Goal: Contribute content: Contribute content

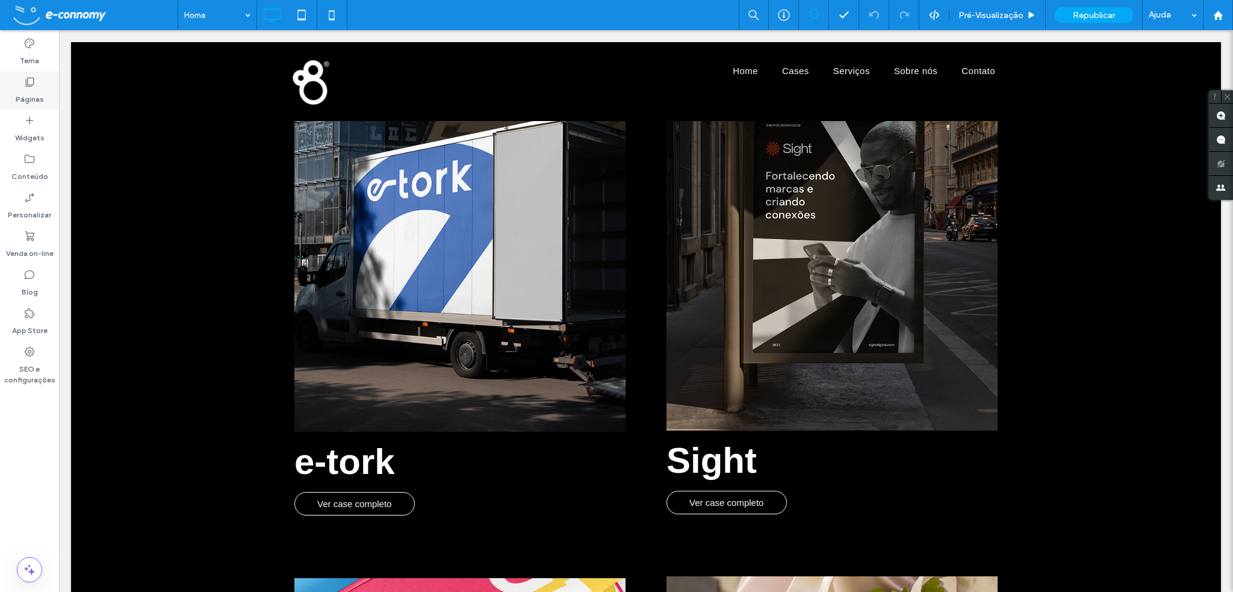
click at [35, 80] on icon at bounding box center [29, 82] width 12 height 12
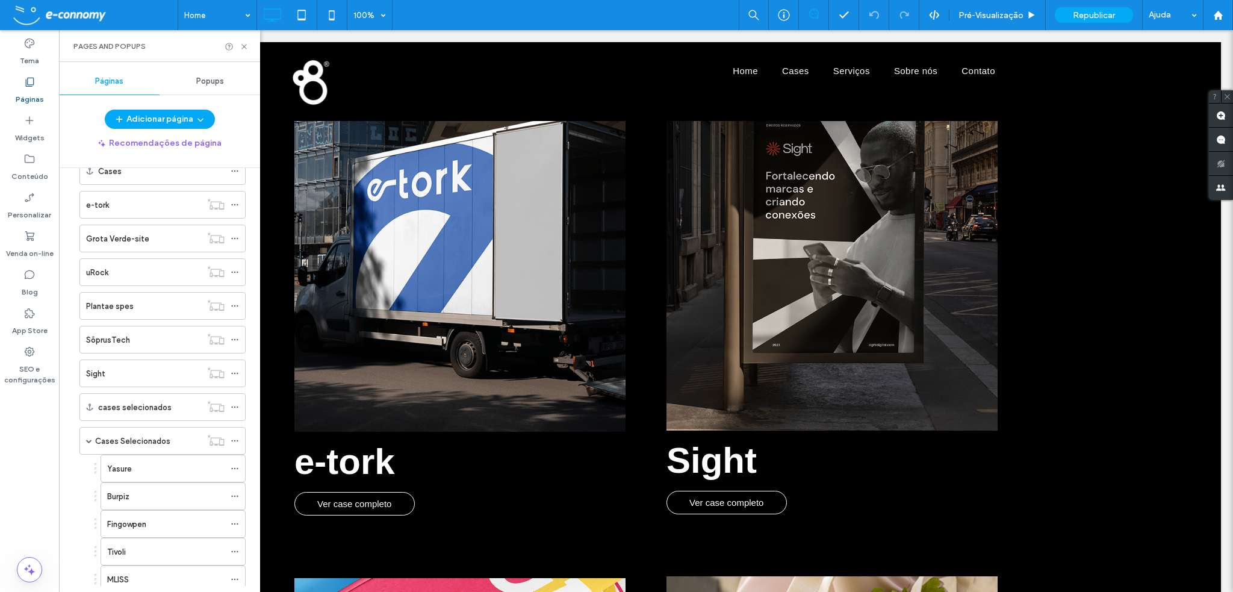
scroll to position [120, 0]
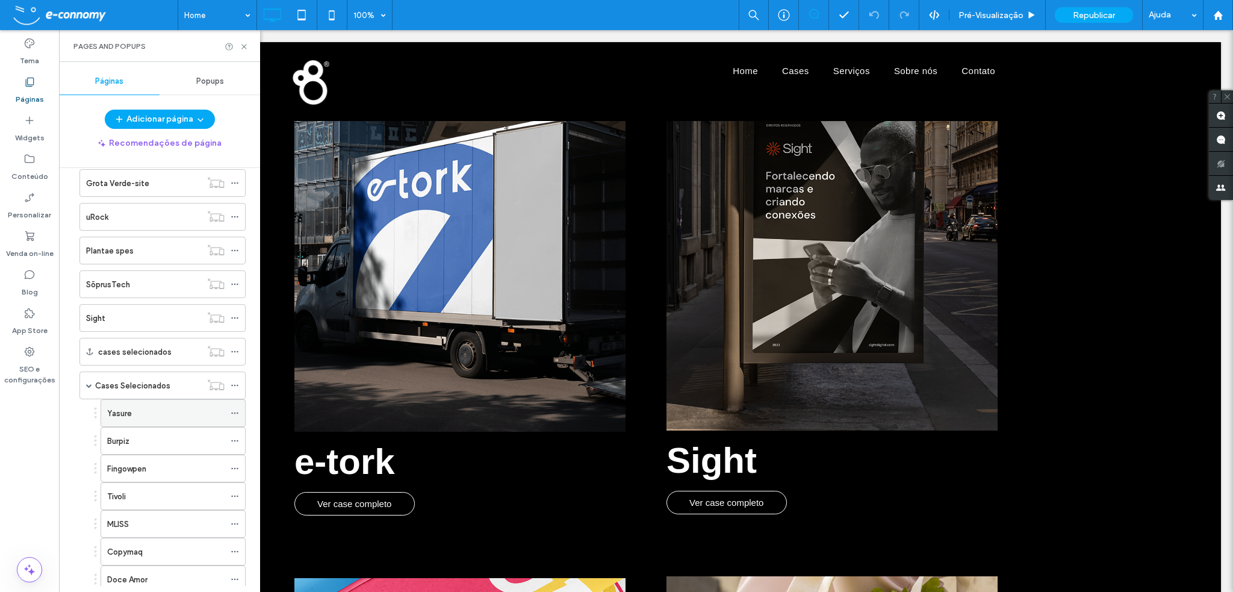
click at [151, 409] on div "Yasure" at bounding box center [165, 413] width 117 height 13
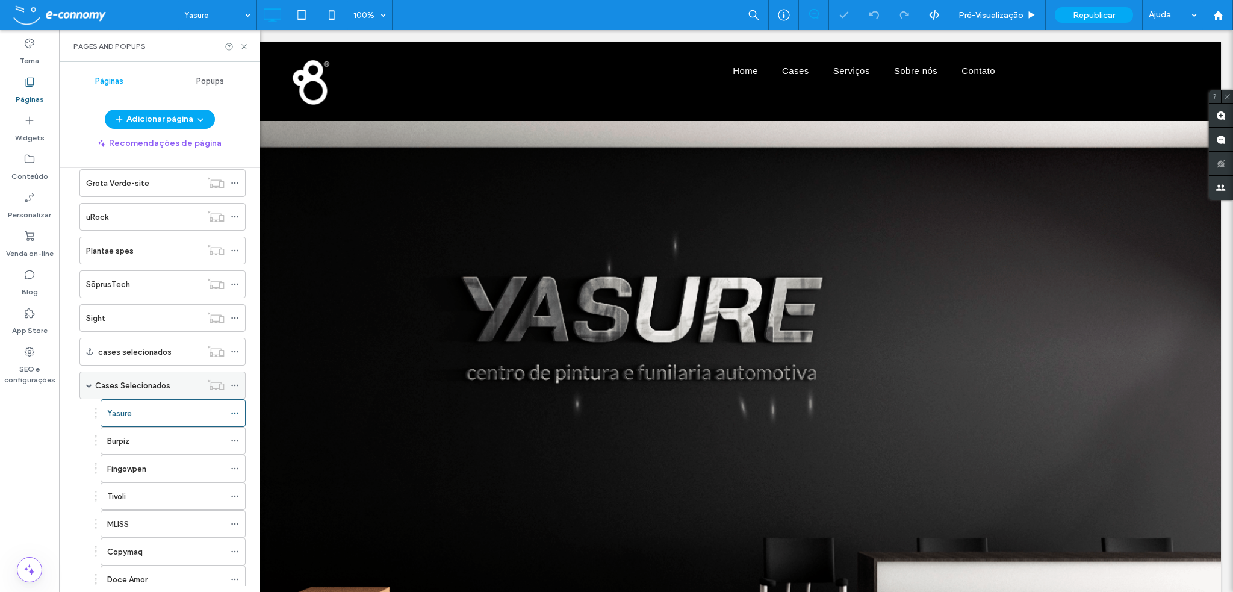
click at [89, 382] on span at bounding box center [89, 385] width 6 height 6
click at [135, 381] on label "Cases Selecionados" at bounding box center [132, 385] width 75 height 21
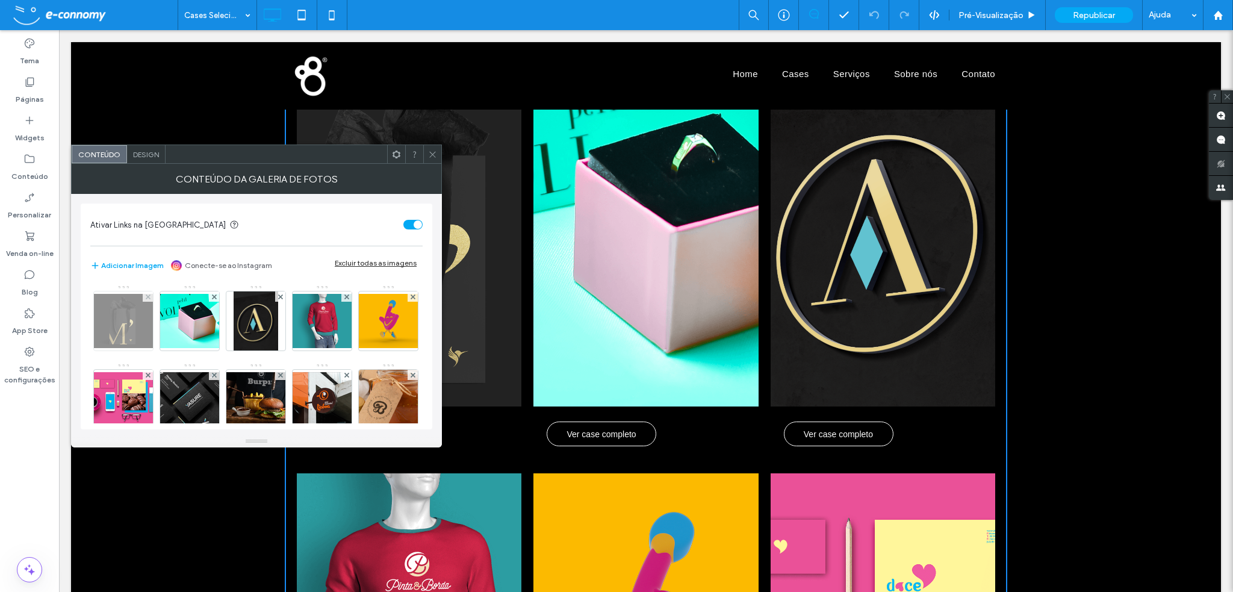
click at [128, 314] on img at bounding box center [123, 321] width 96 height 54
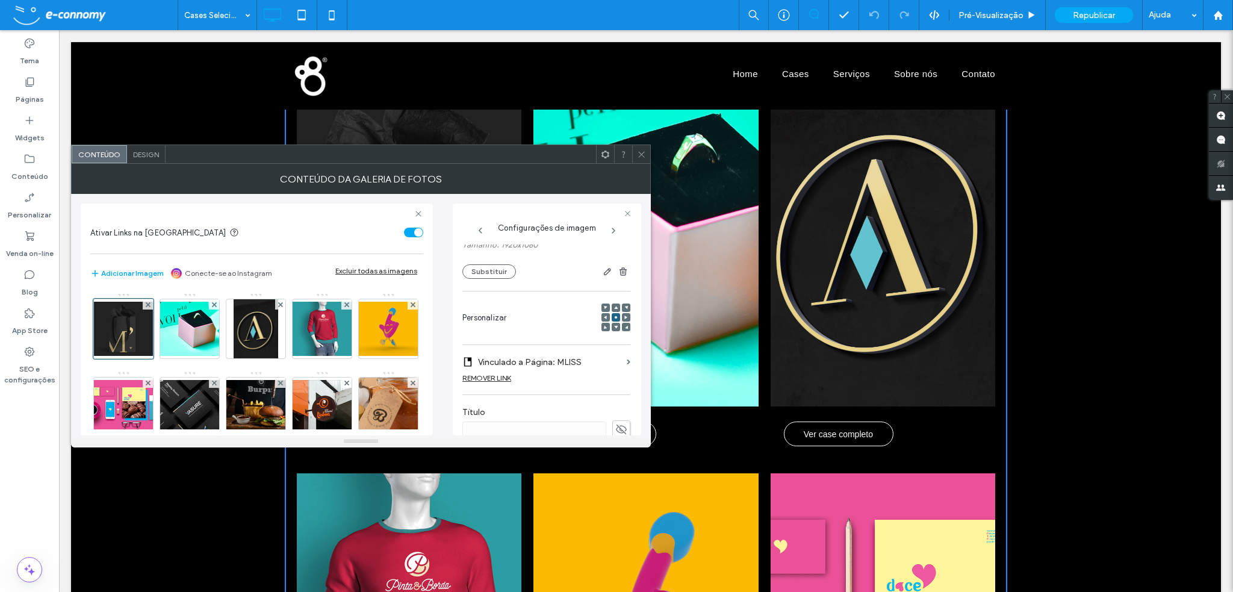
scroll to position [181, 0]
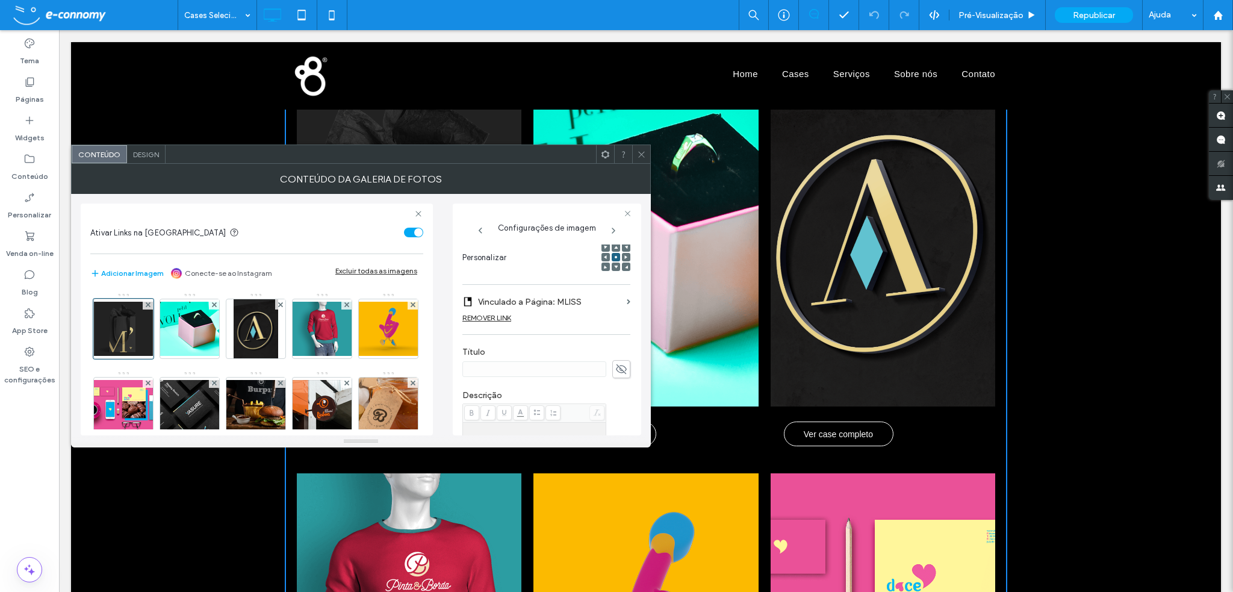
click at [618, 370] on icon at bounding box center [621, 369] width 12 height 13
click at [522, 366] on input at bounding box center [534, 369] width 144 height 16
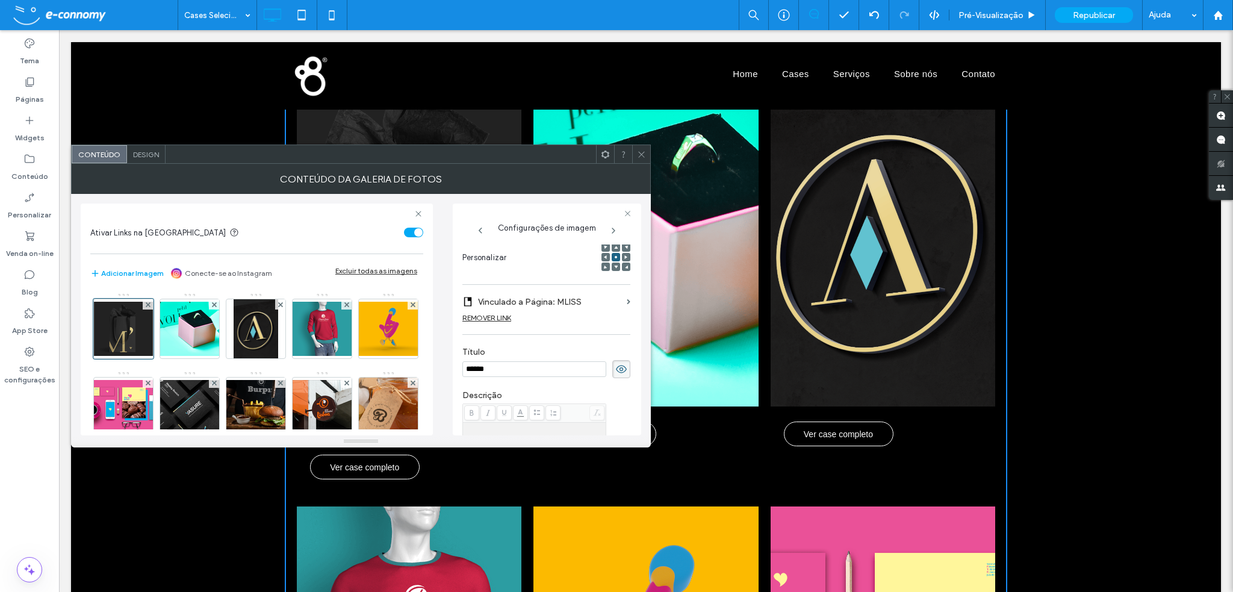
type input "******"
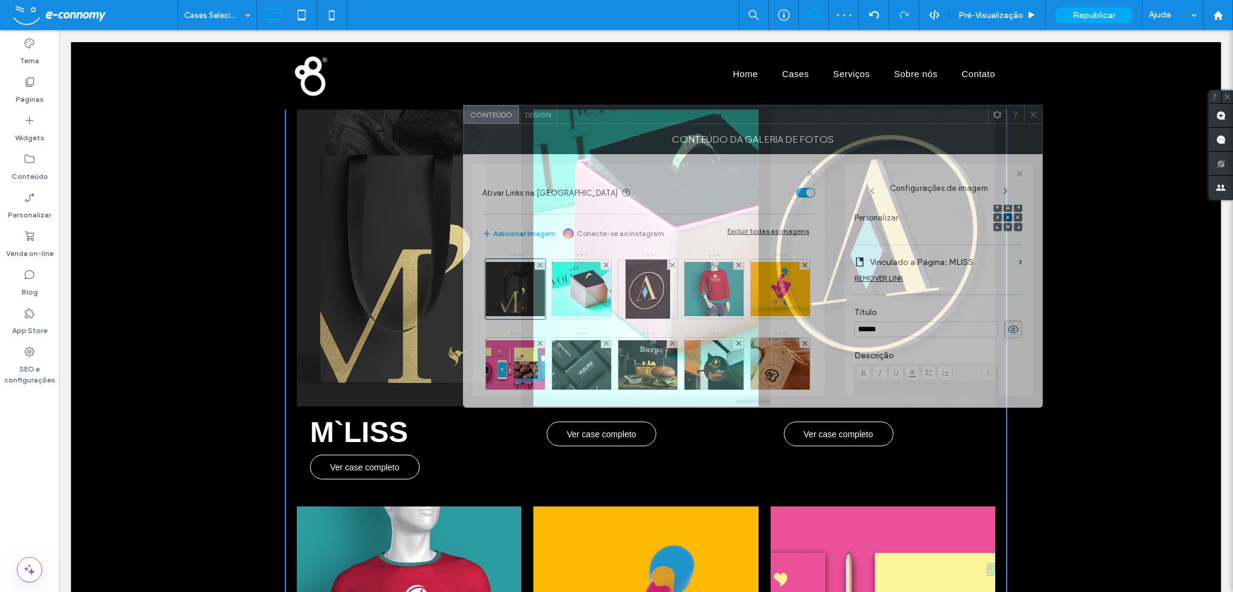
drag, startPoint x: 528, startPoint y: 152, endPoint x: 922, endPoint y: 111, distance: 396.6
click at [922, 111] on div at bounding box center [773, 114] width 431 height 18
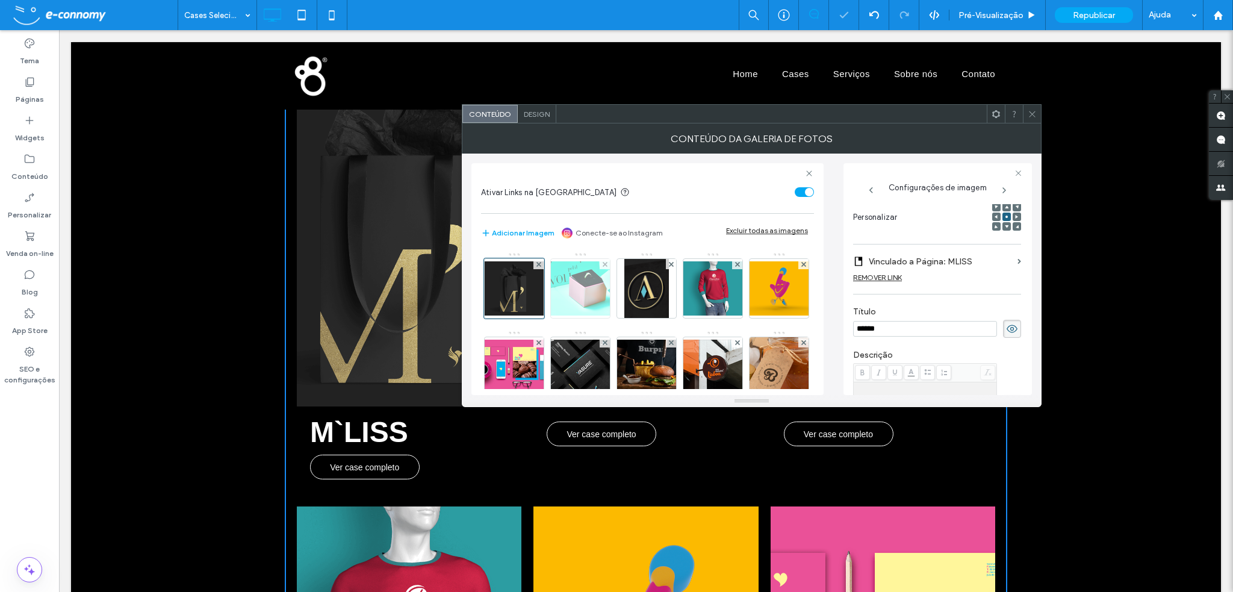
click at [566, 293] on img at bounding box center [580, 288] width 96 height 54
click at [1007, 329] on use at bounding box center [1012, 329] width 11 height 10
click at [882, 332] on input at bounding box center [925, 329] width 144 height 16
type input "*"
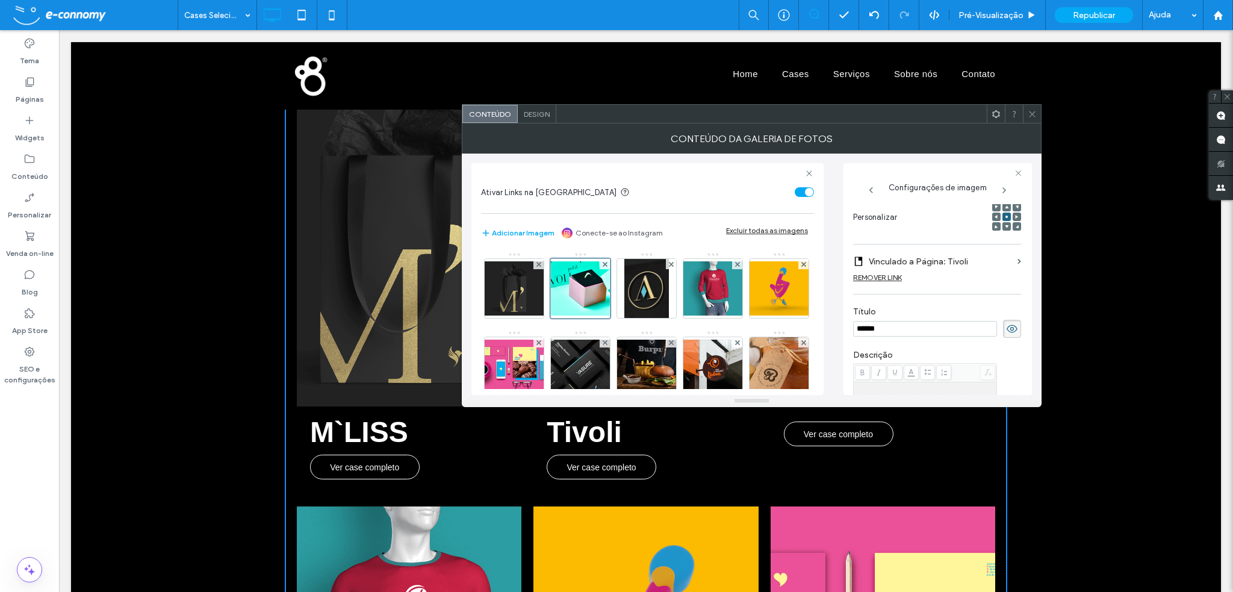
type input "******"
click at [1037, 115] on div at bounding box center [1032, 114] width 18 height 18
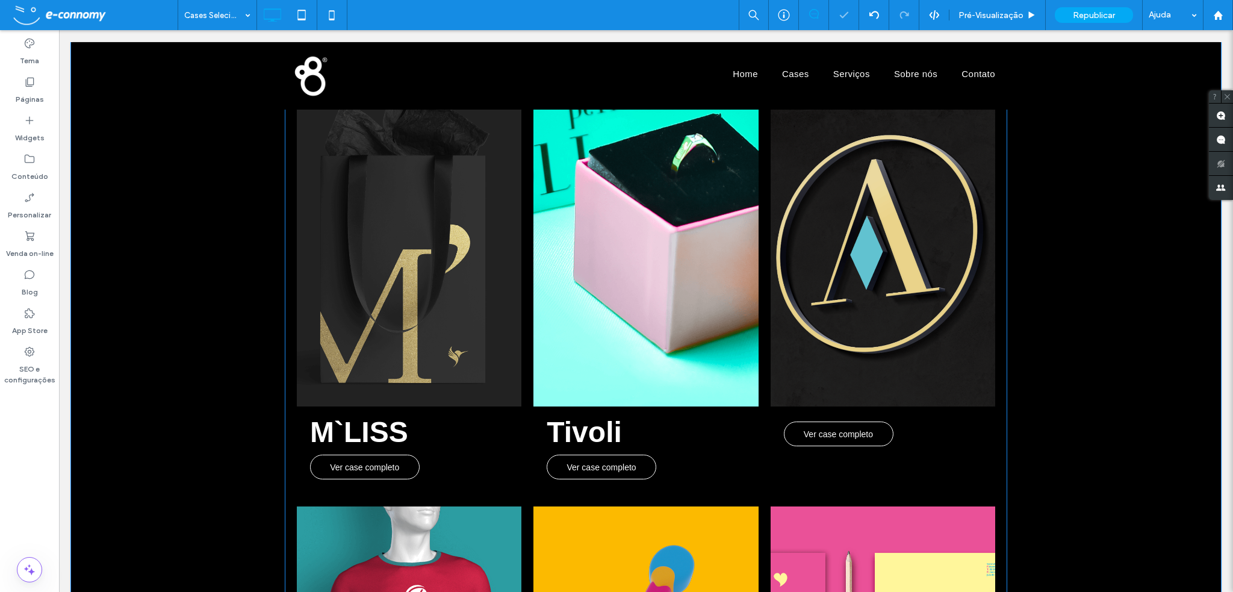
click at [856, 375] on link at bounding box center [883, 235] width 225 height 344
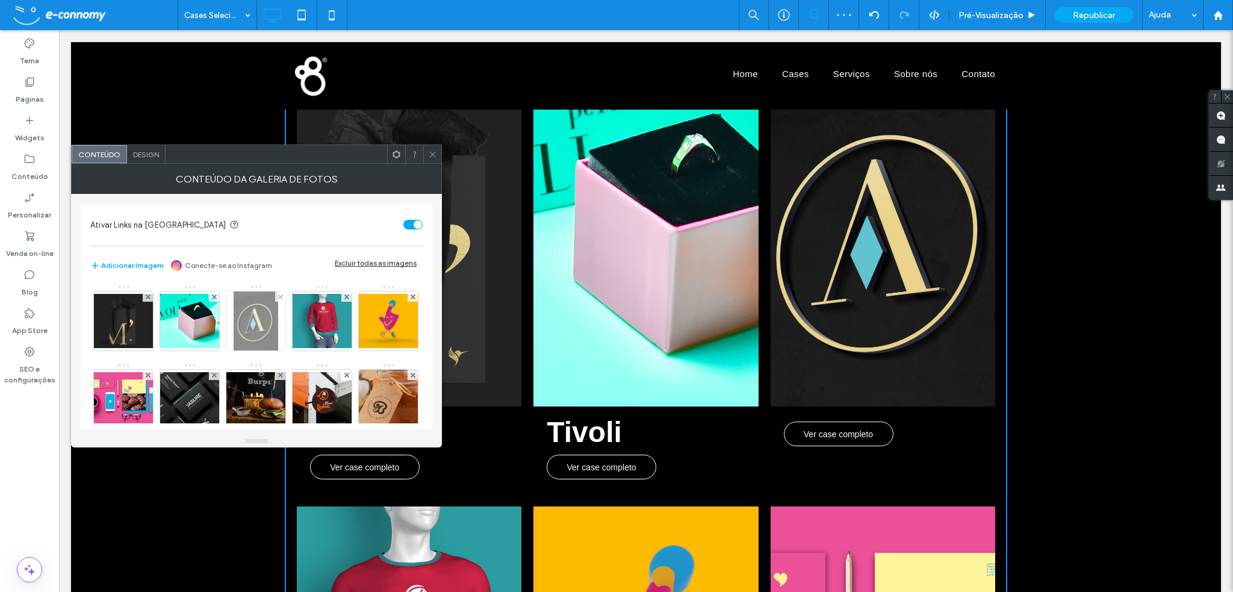
click at [258, 332] on img at bounding box center [256, 320] width 45 height 59
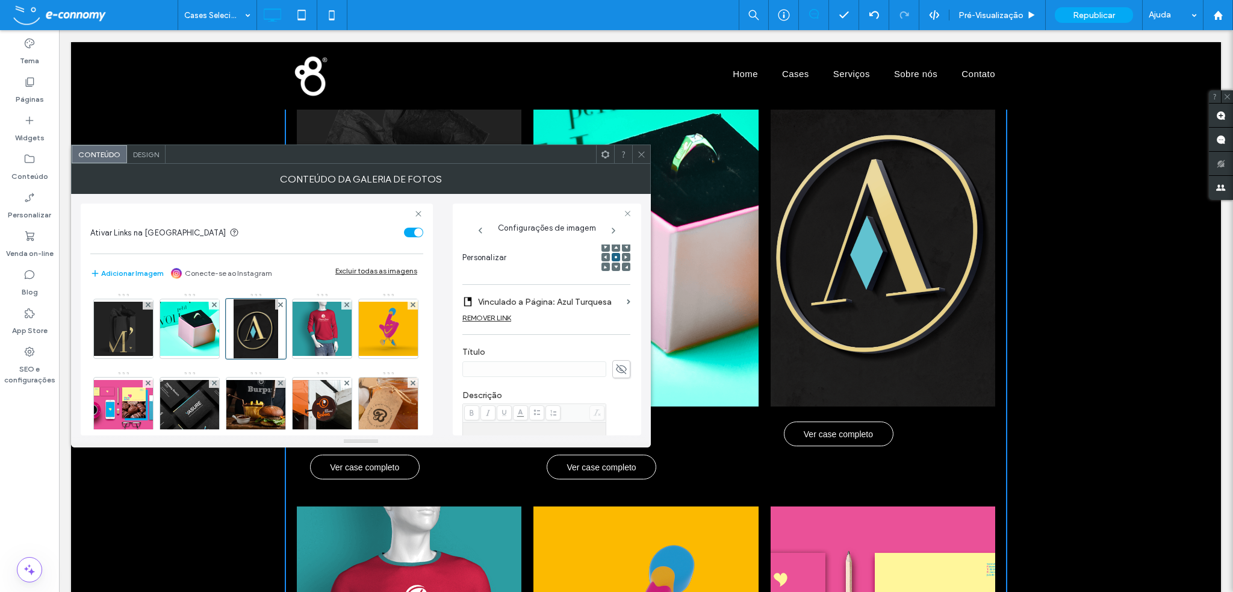
scroll to position [241, 0]
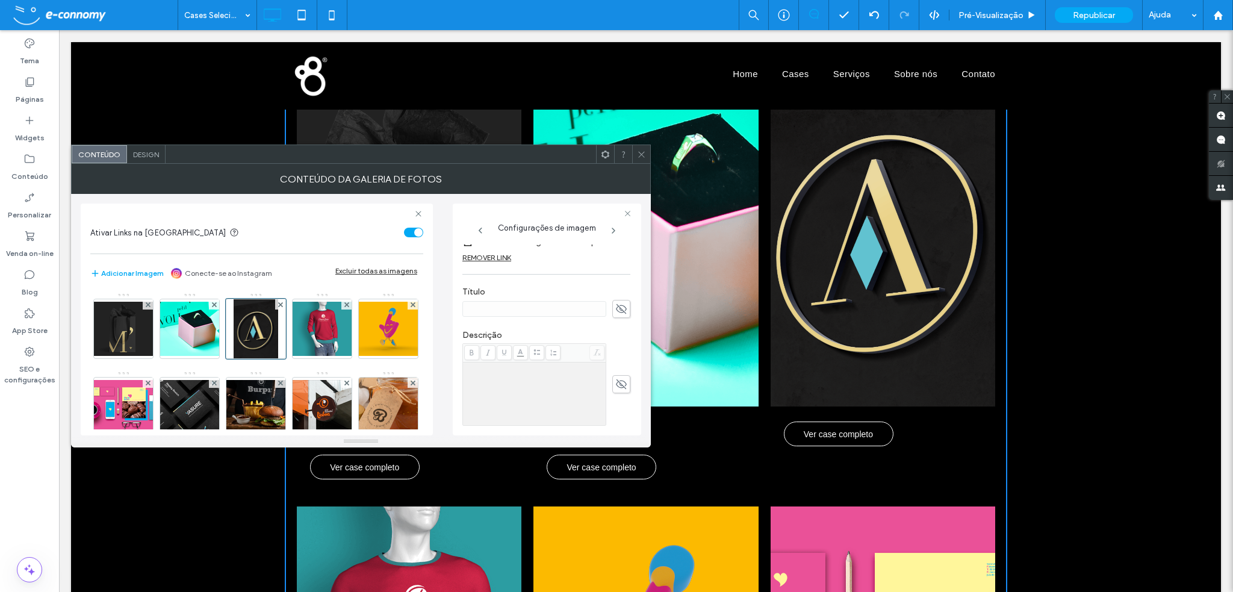
click at [618, 310] on icon at bounding box center [621, 308] width 12 height 13
click at [508, 310] on input at bounding box center [534, 309] width 144 height 16
type input "**********"
click at [641, 153] on icon at bounding box center [641, 154] width 9 height 9
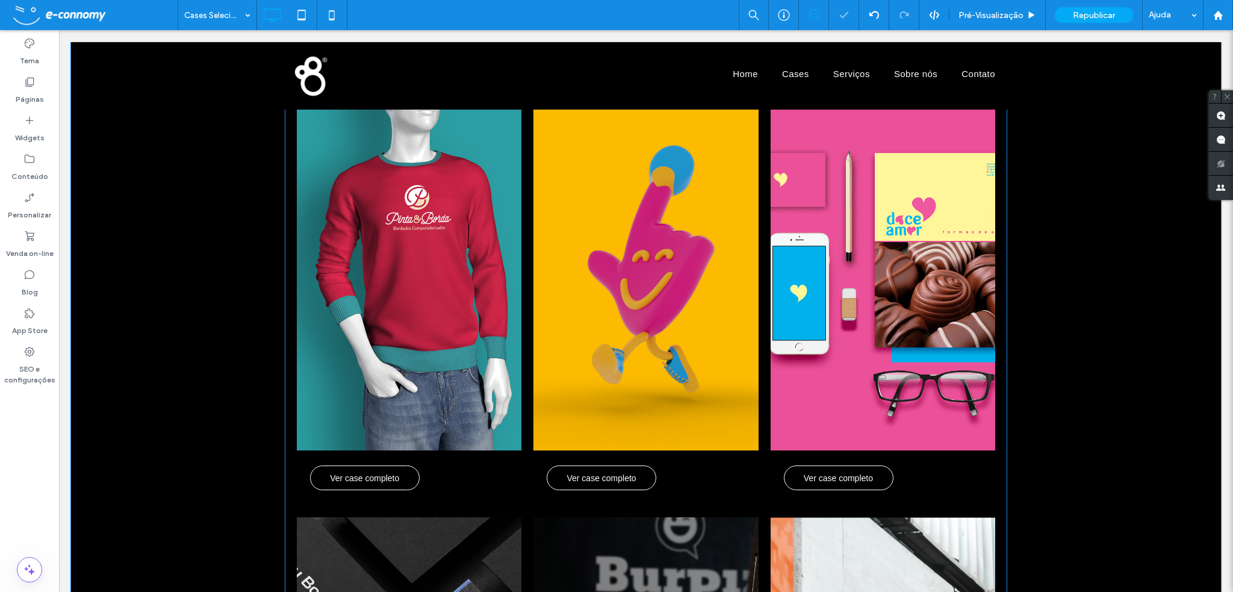
scroll to position [602, 0]
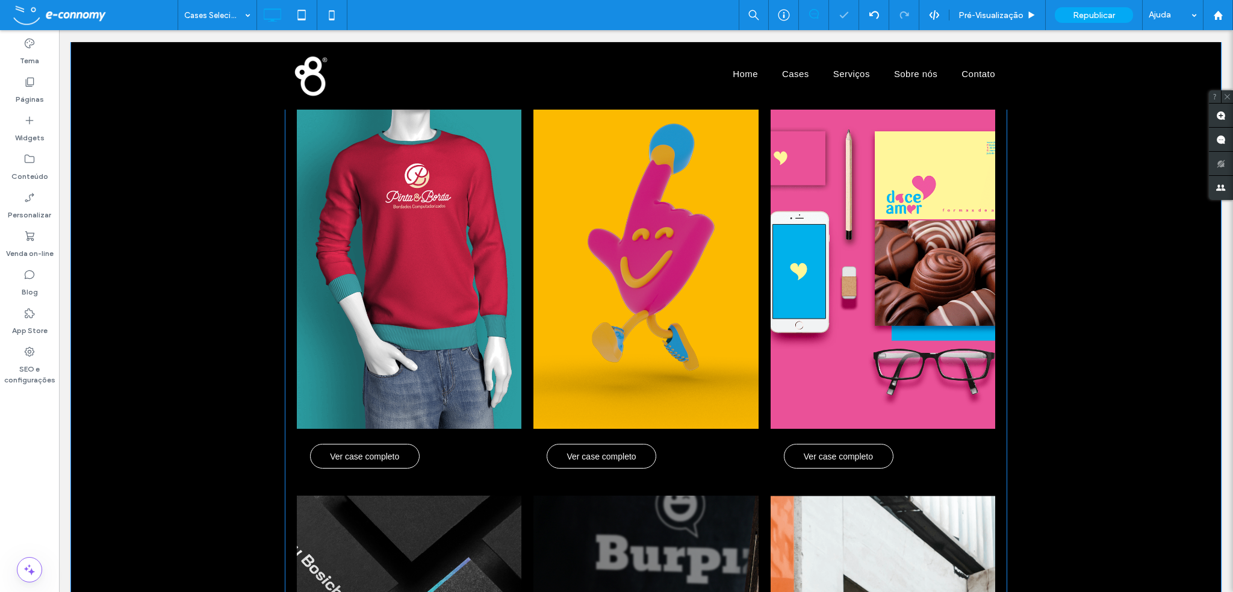
click at [434, 294] on link at bounding box center [409, 257] width 225 height 344
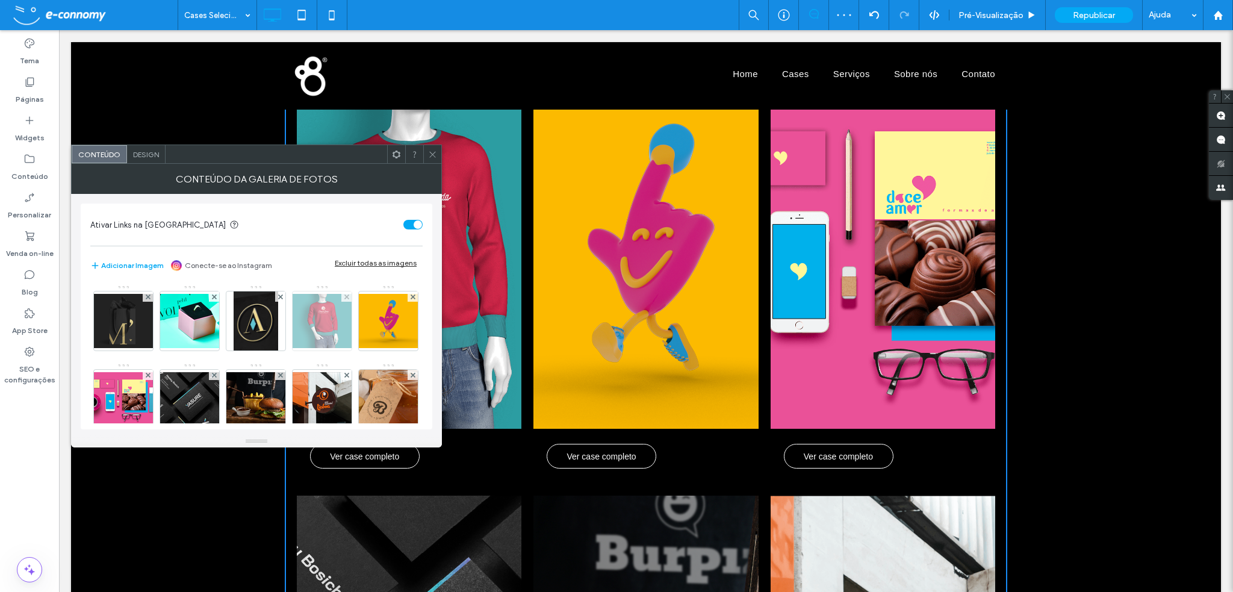
click at [314, 321] on img at bounding box center [322, 321] width 96 height 54
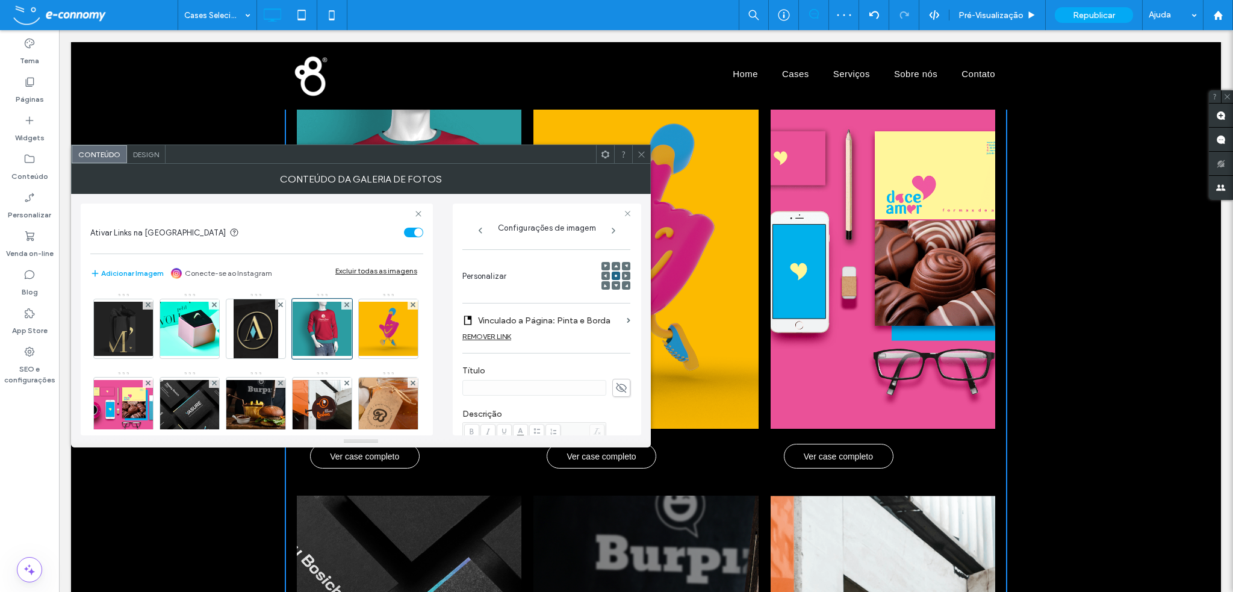
scroll to position [181, 0]
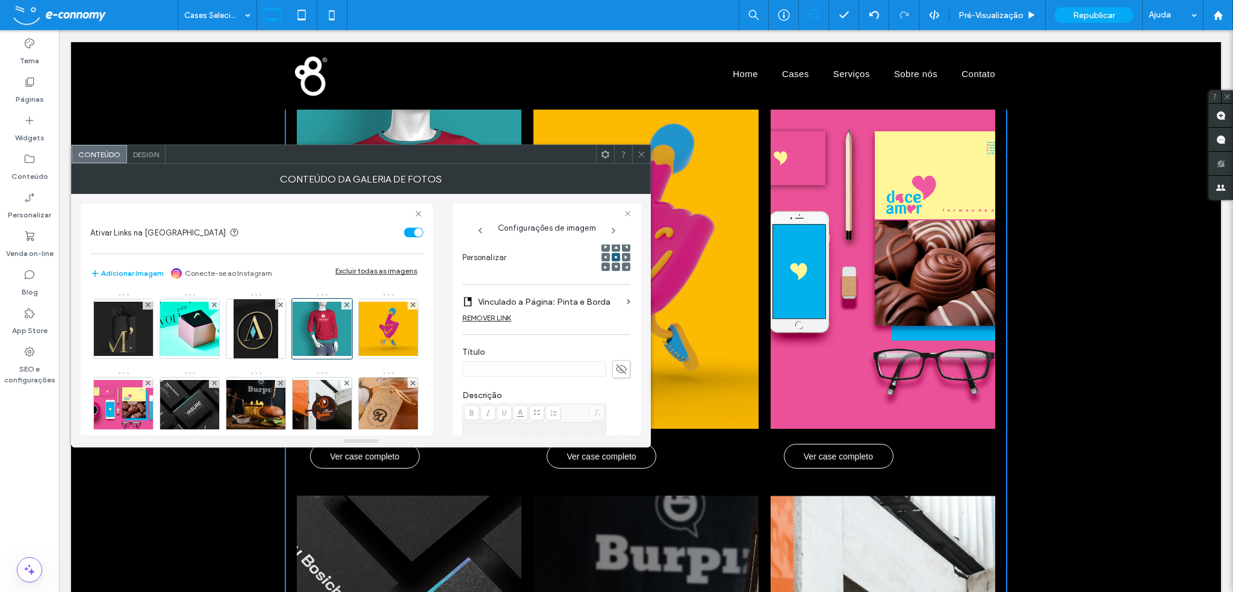
click at [615, 367] on icon at bounding box center [621, 369] width 12 height 13
click at [496, 372] on input at bounding box center [534, 369] width 144 height 16
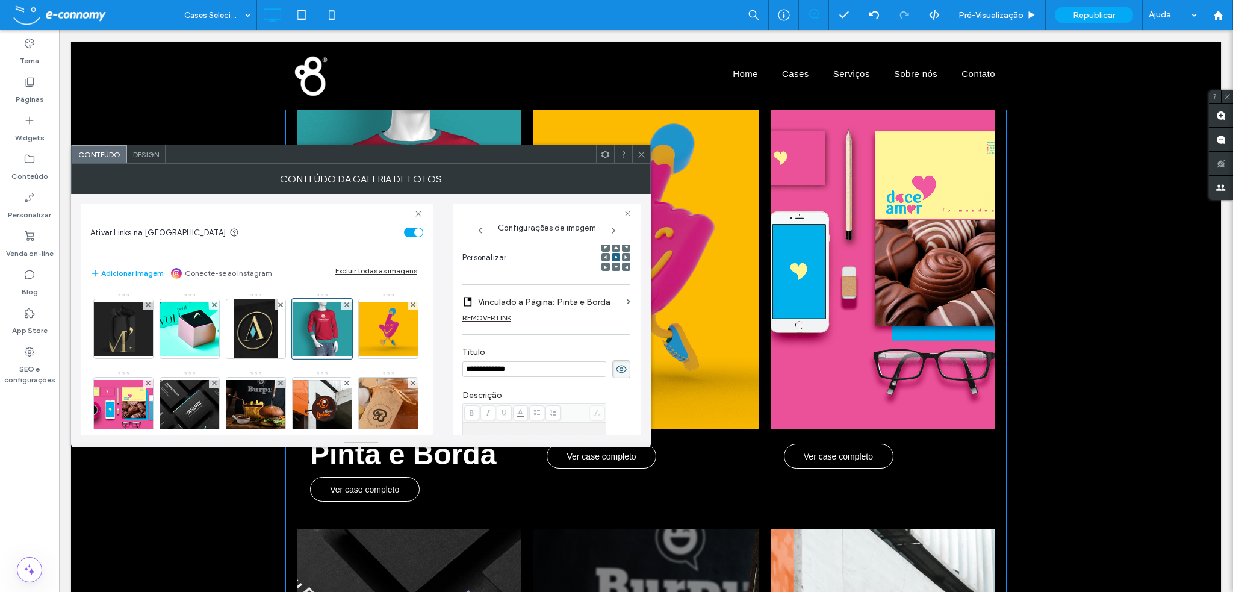
type input "**********"
click at [642, 152] on icon at bounding box center [641, 154] width 9 height 9
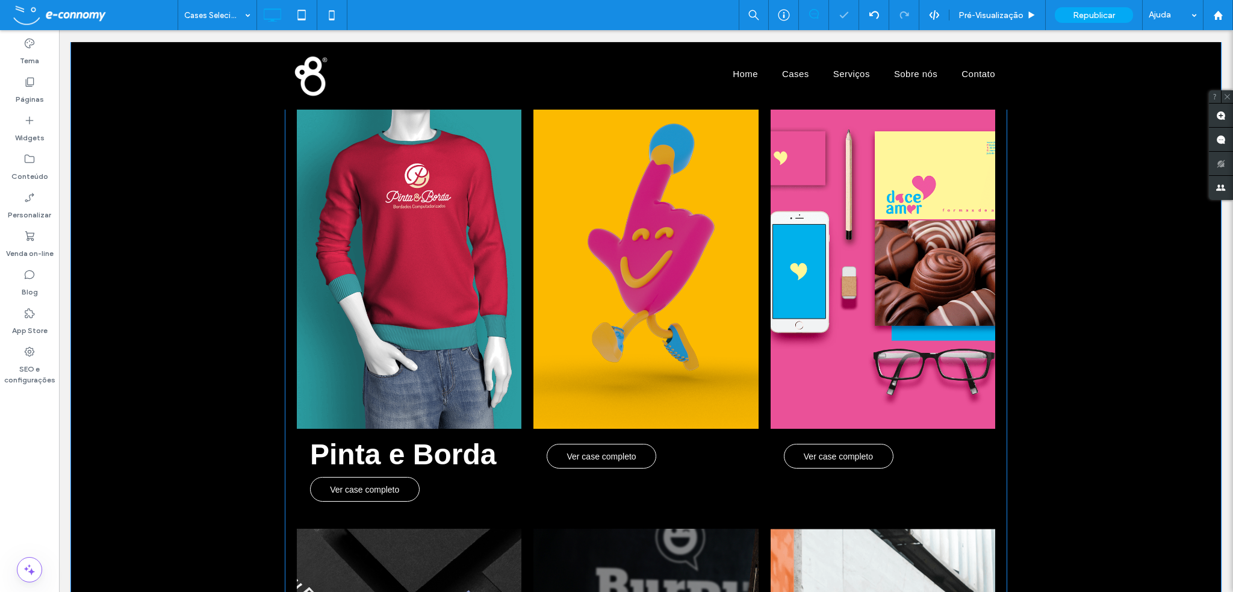
click at [660, 369] on link at bounding box center [646, 257] width 225 height 344
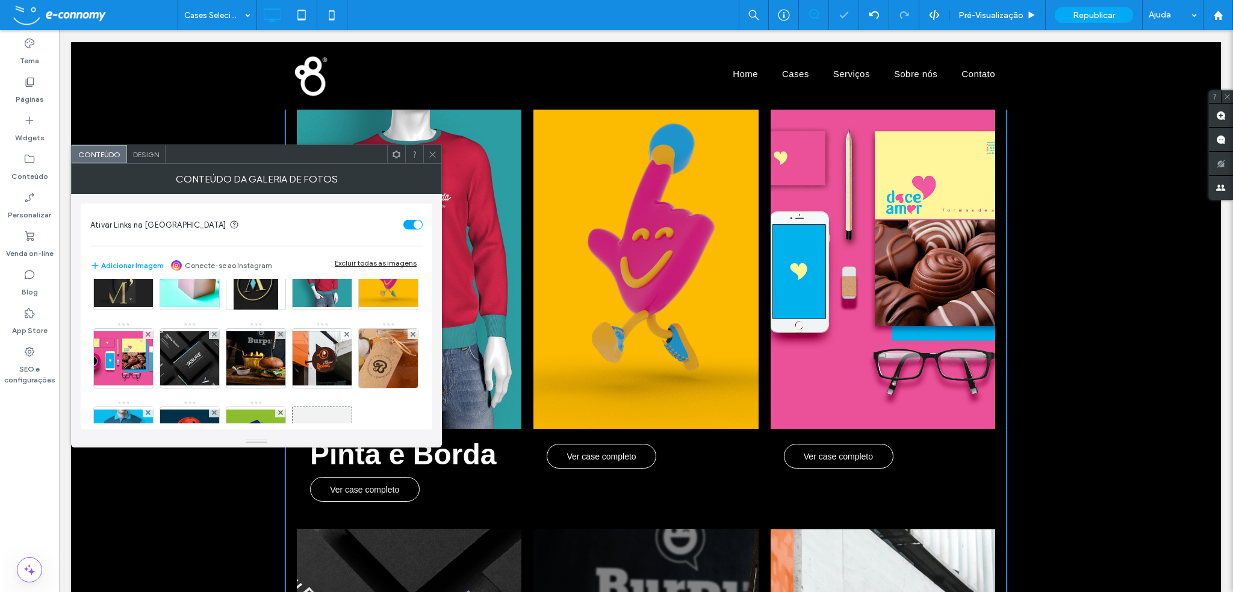
scroll to position [60, 0]
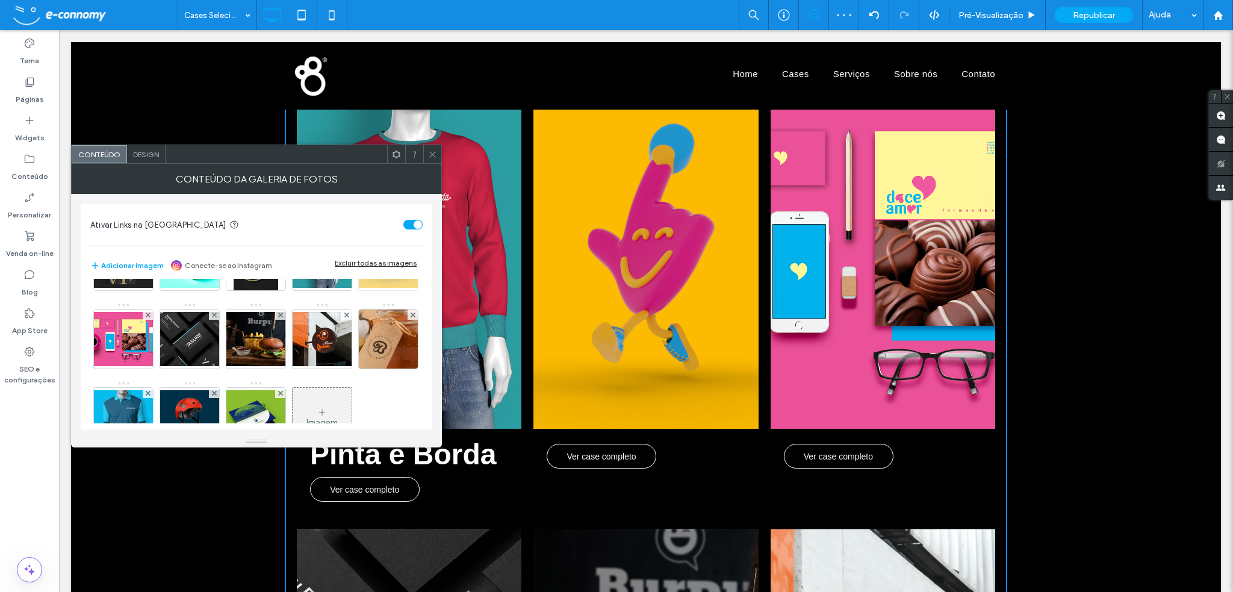
click at [340, 288] on img at bounding box center [388, 261] width 96 height 54
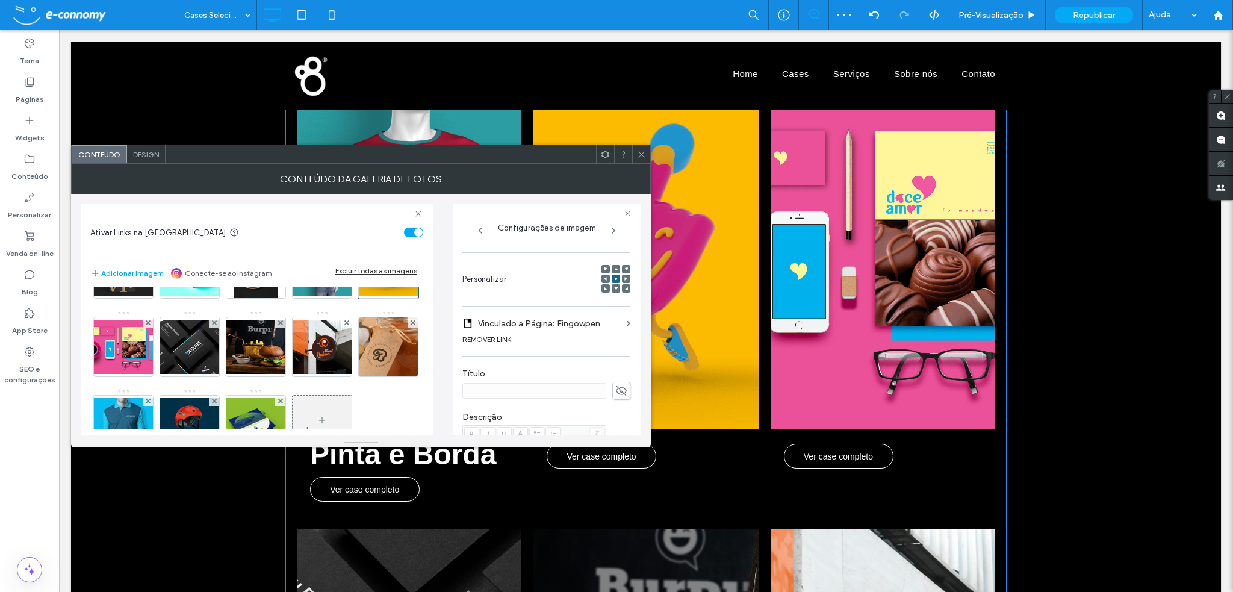
scroll to position [181, 0]
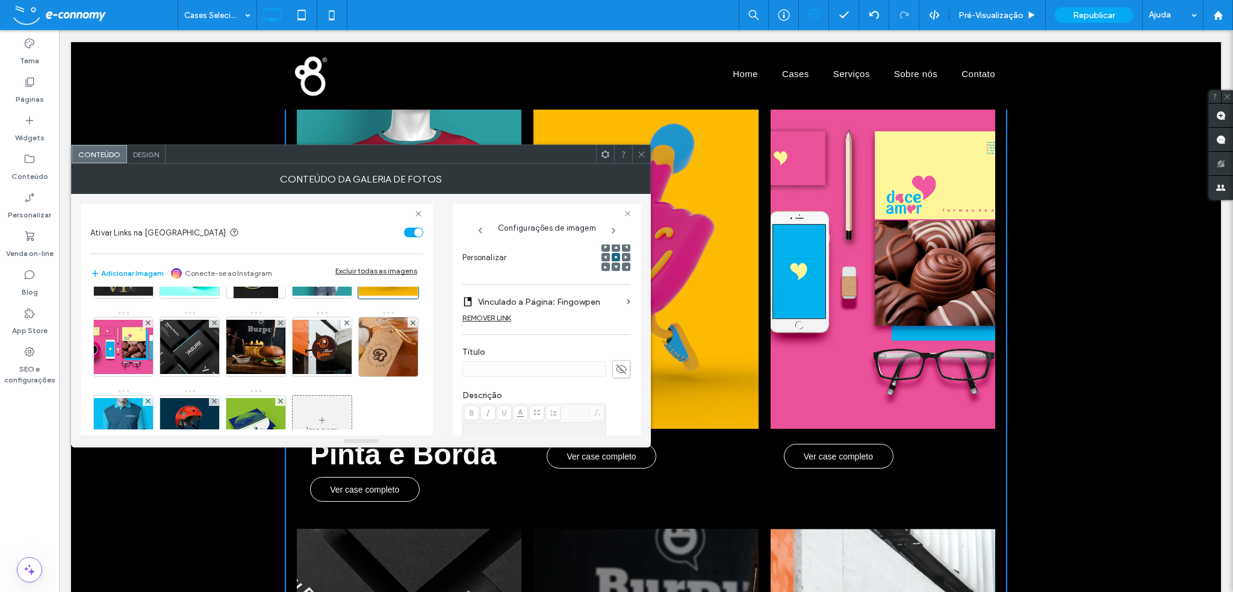
click at [618, 368] on icon at bounding box center [621, 369] width 12 height 13
click at [526, 370] on input at bounding box center [534, 369] width 144 height 16
type input "*********"
drag, startPoint x: 643, startPoint y: 153, endPoint x: 647, endPoint y: 158, distance: 6.5
click at [643, 152] on icon at bounding box center [641, 154] width 9 height 9
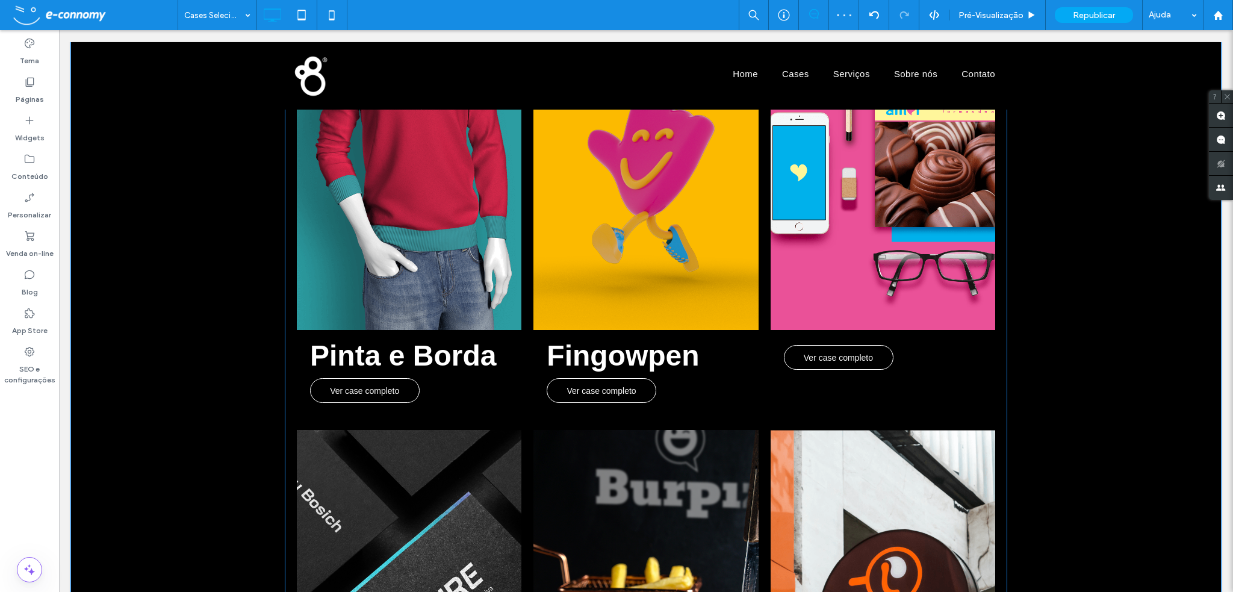
scroll to position [723, 0]
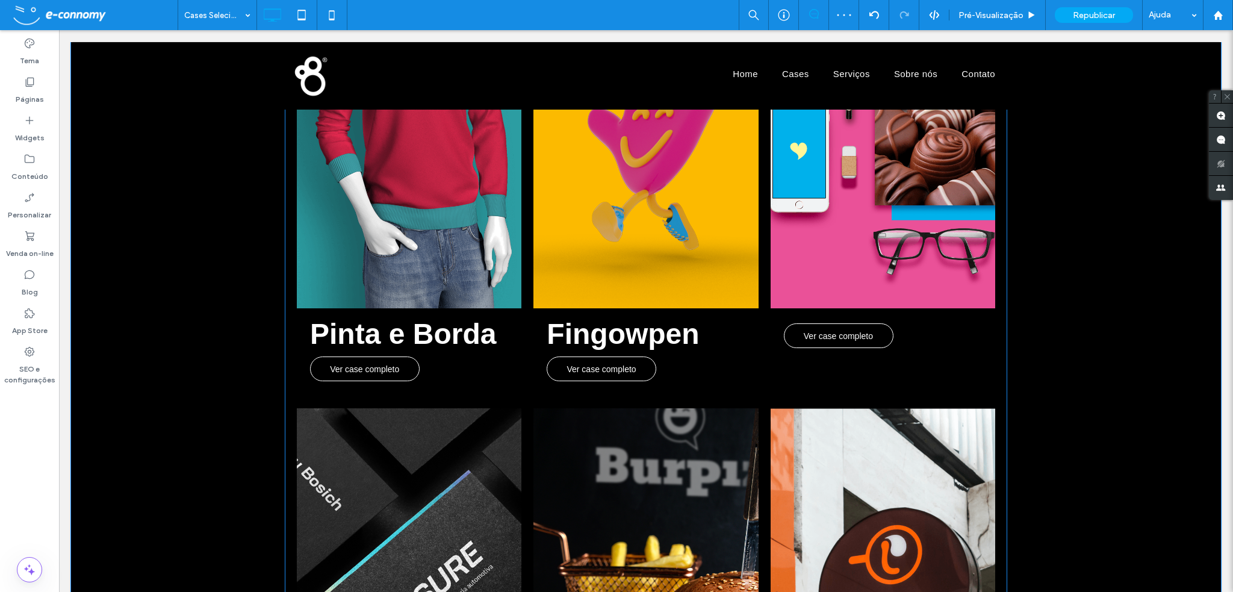
click at [844, 265] on link at bounding box center [883, 136] width 225 height 344
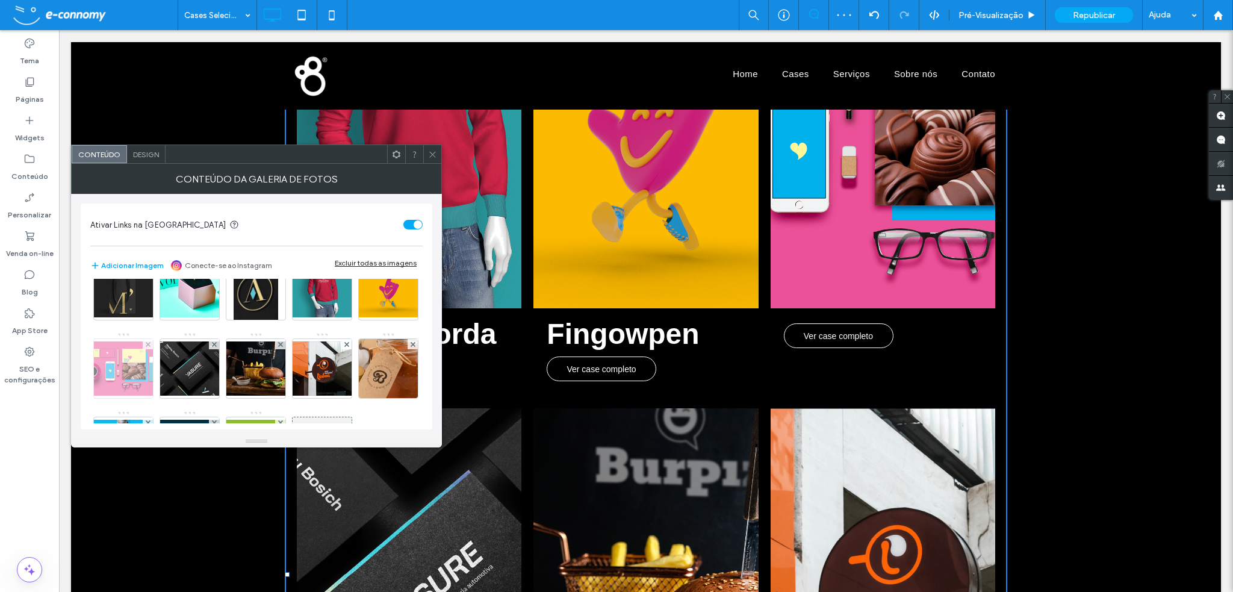
scroll to position [60, 0]
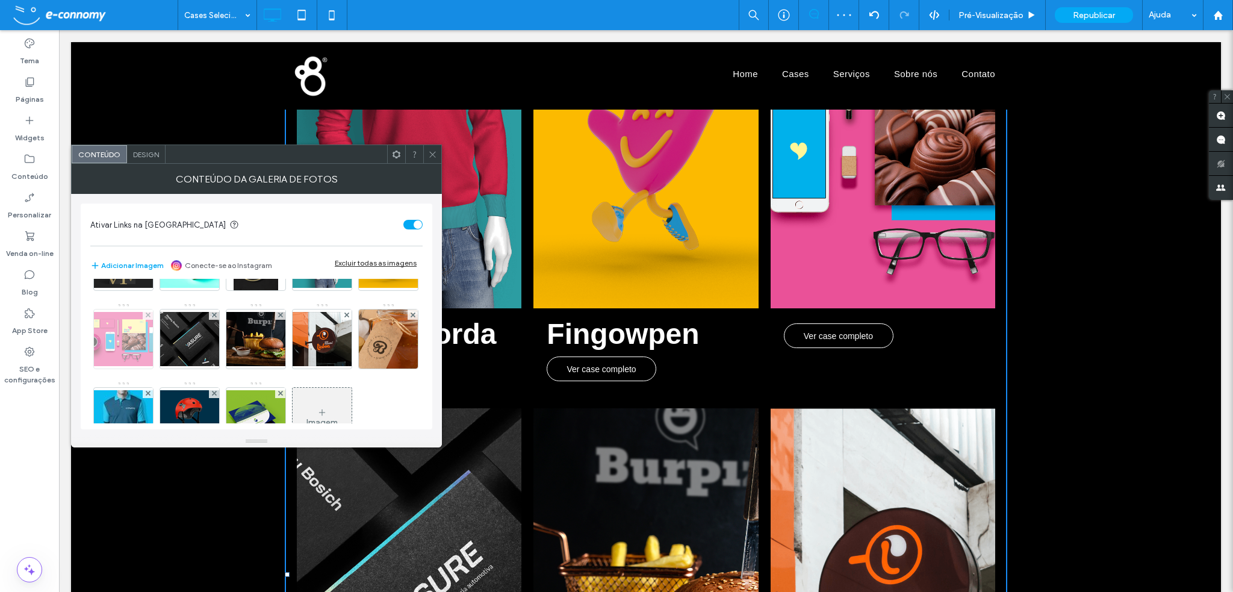
click at [172, 341] on img at bounding box center [123, 339] width 96 height 54
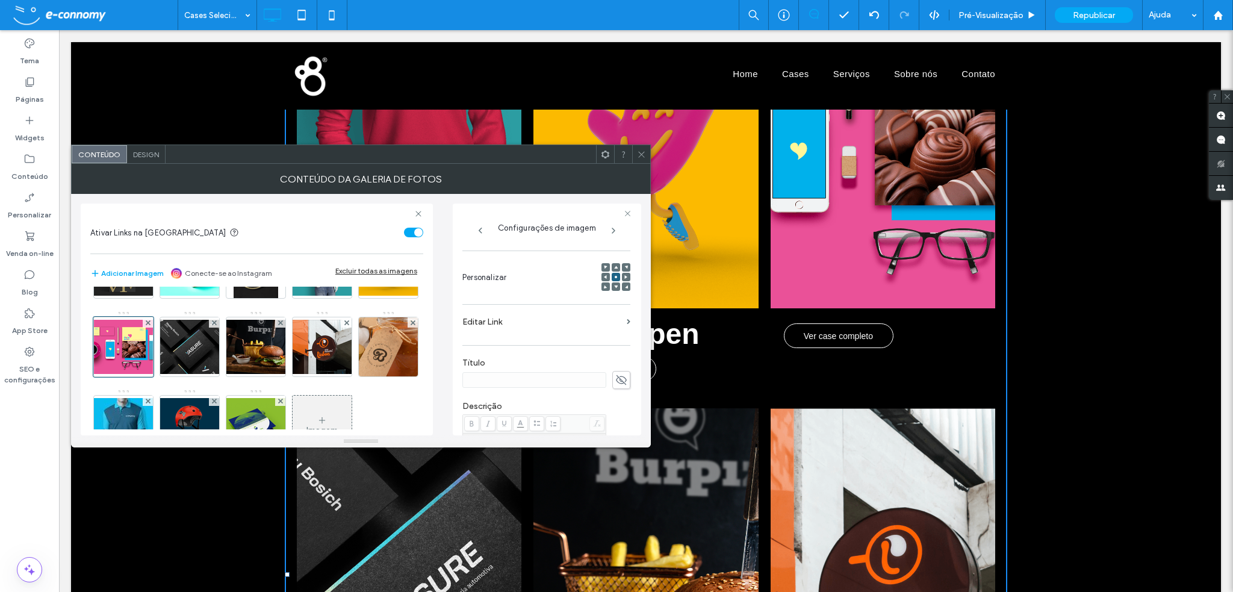
scroll to position [181, 0]
click at [612, 360] on span at bounding box center [621, 360] width 18 height 18
click at [525, 356] on input at bounding box center [534, 360] width 144 height 16
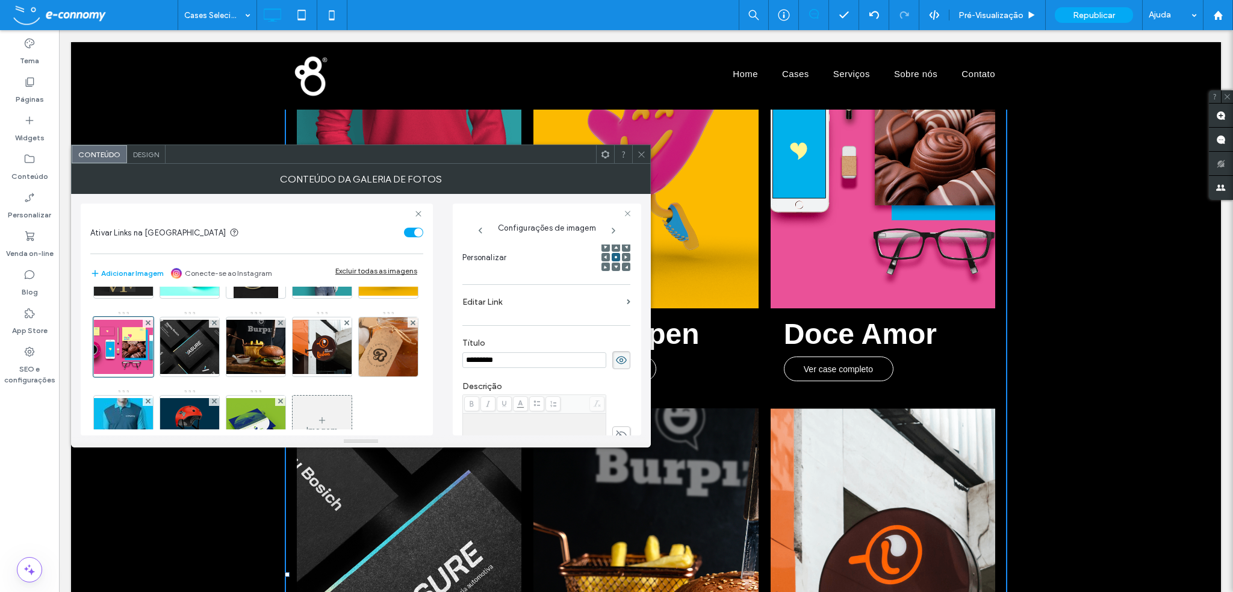
type input "*********"
drag, startPoint x: 641, startPoint y: 151, endPoint x: 602, endPoint y: 218, distance: 77.2
click at [641, 151] on icon at bounding box center [641, 154] width 9 height 9
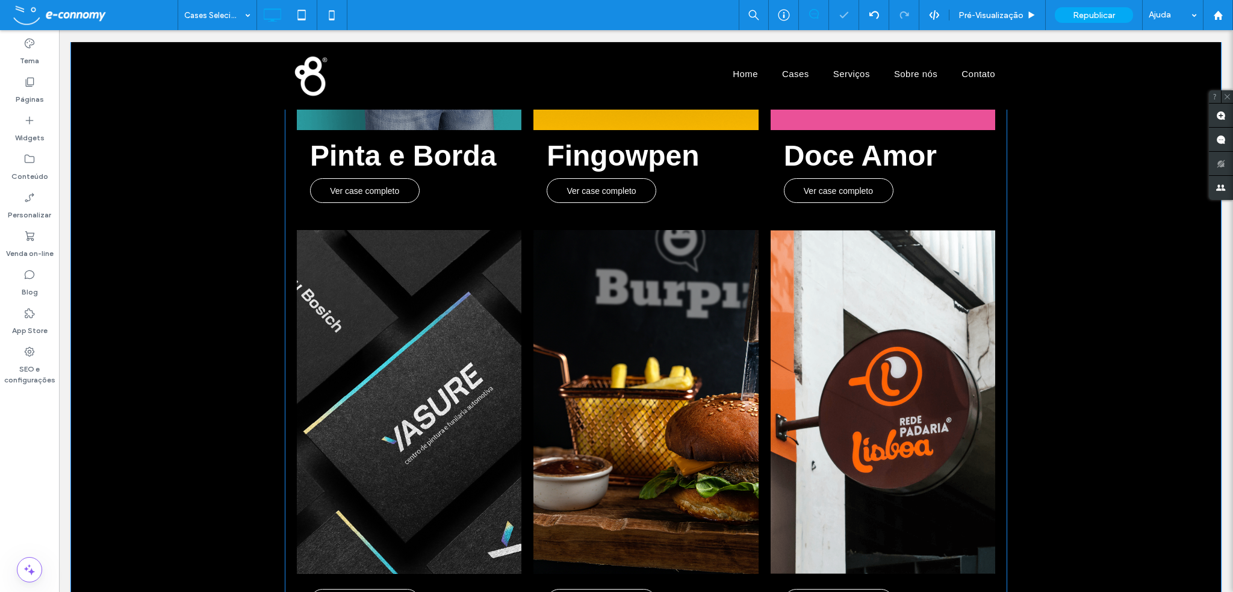
scroll to position [903, 0]
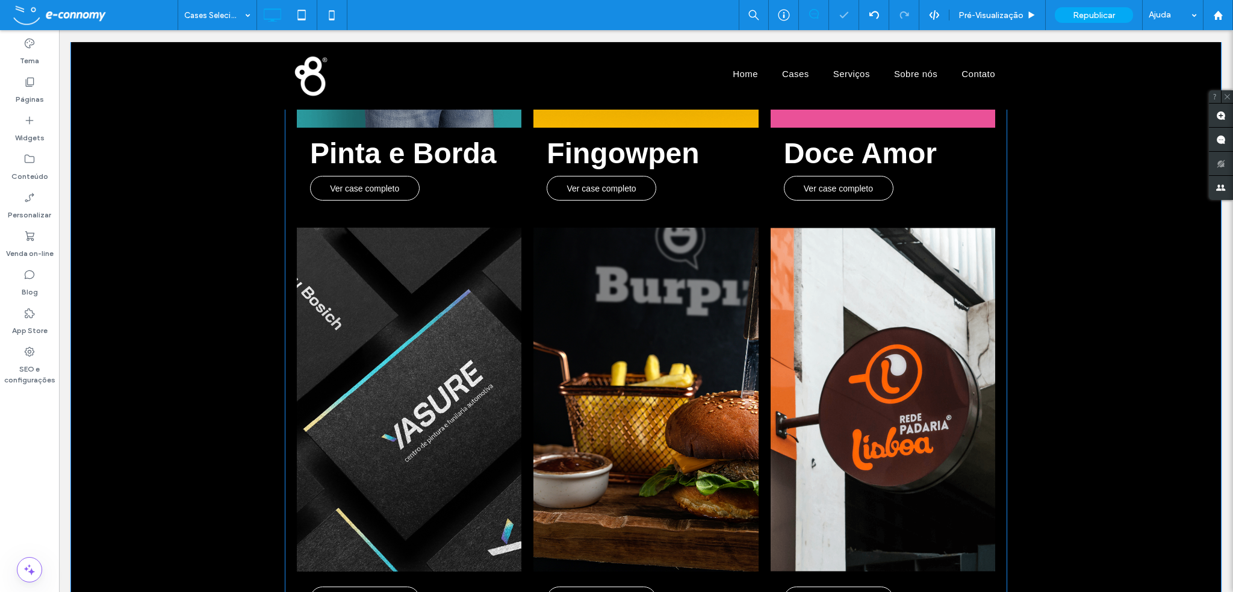
click at [465, 331] on link at bounding box center [409, 400] width 225 height 344
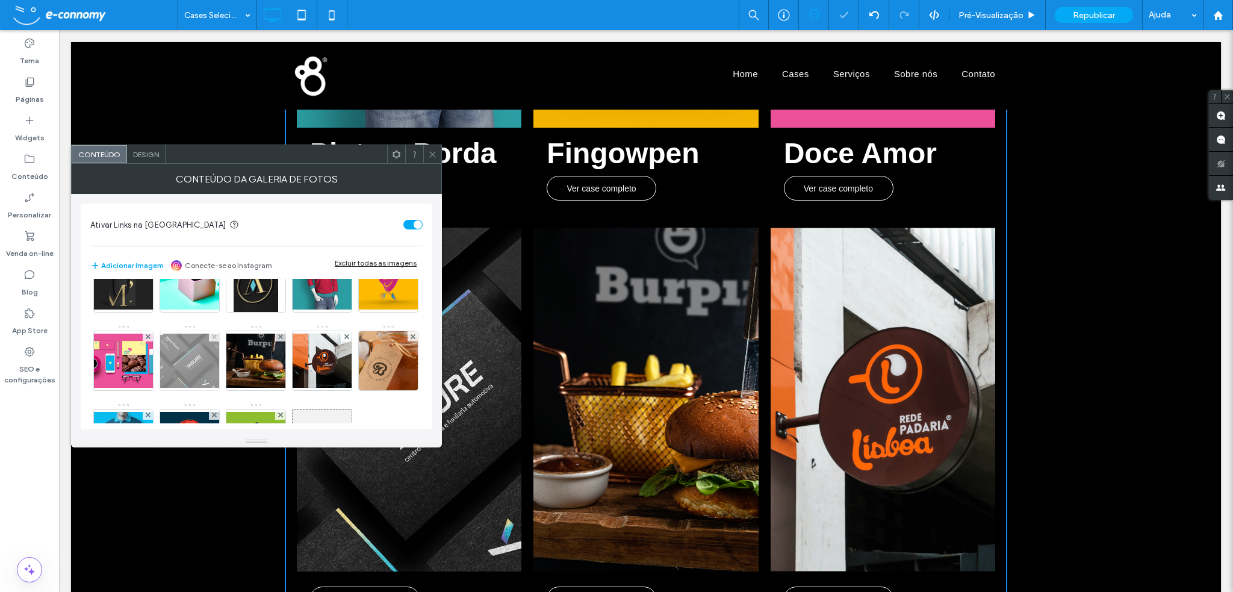
scroll to position [60, 0]
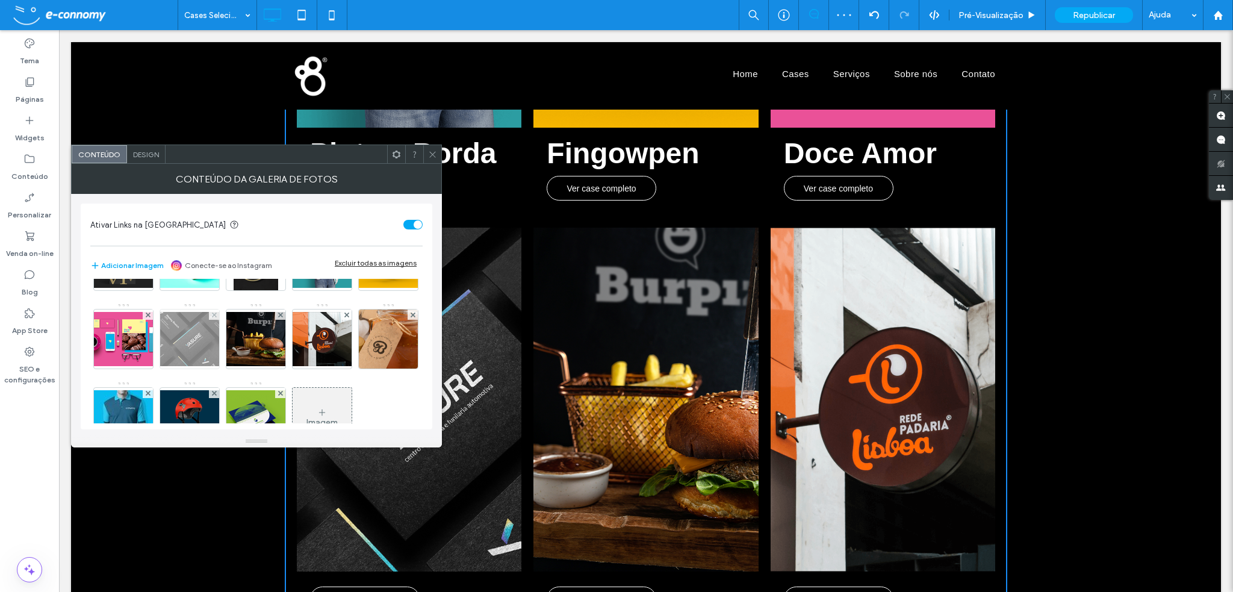
click at [238, 334] on img at bounding box center [190, 339] width 96 height 54
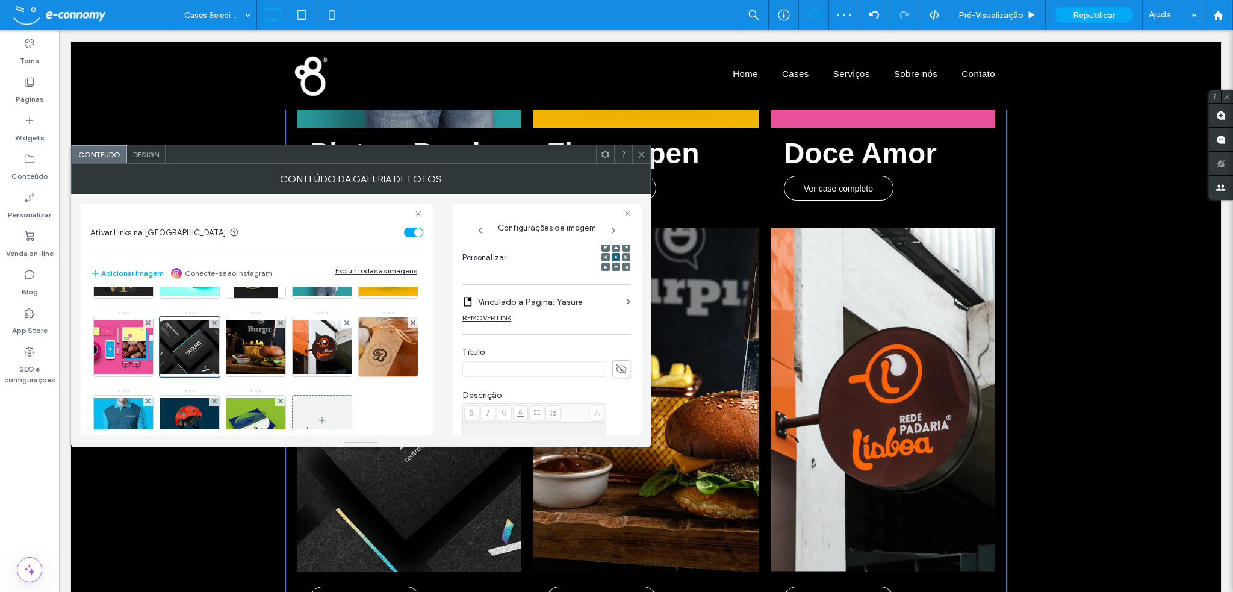
scroll to position [241, 0]
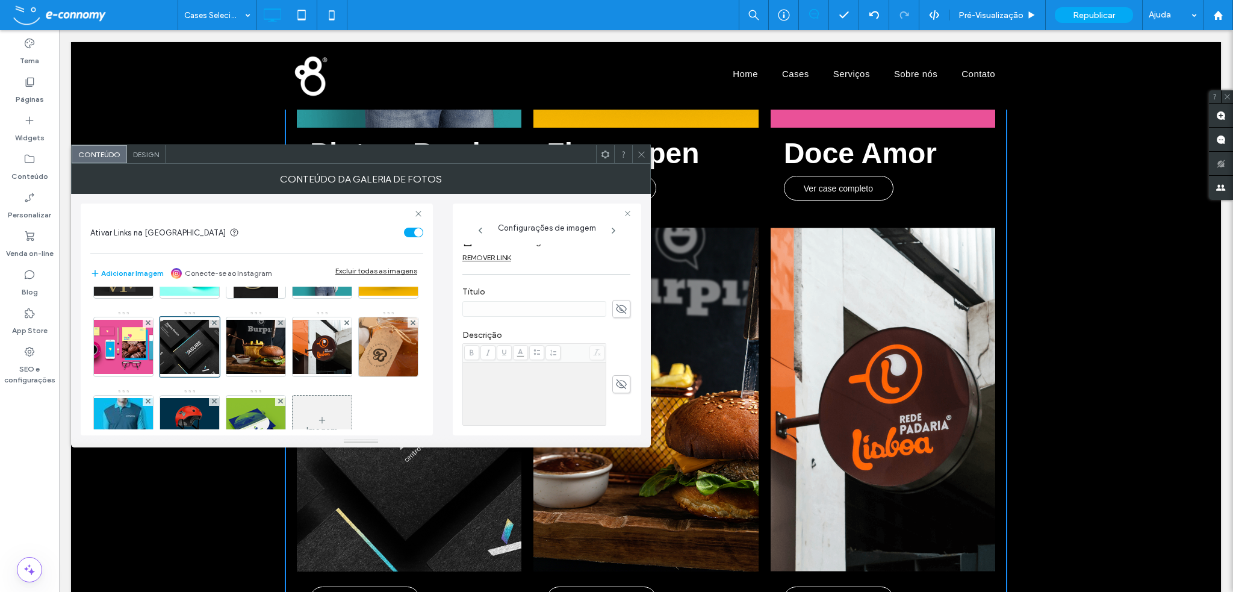
click at [616, 308] on icon at bounding box center [621, 308] width 12 height 13
click at [496, 310] on input at bounding box center [534, 309] width 144 height 16
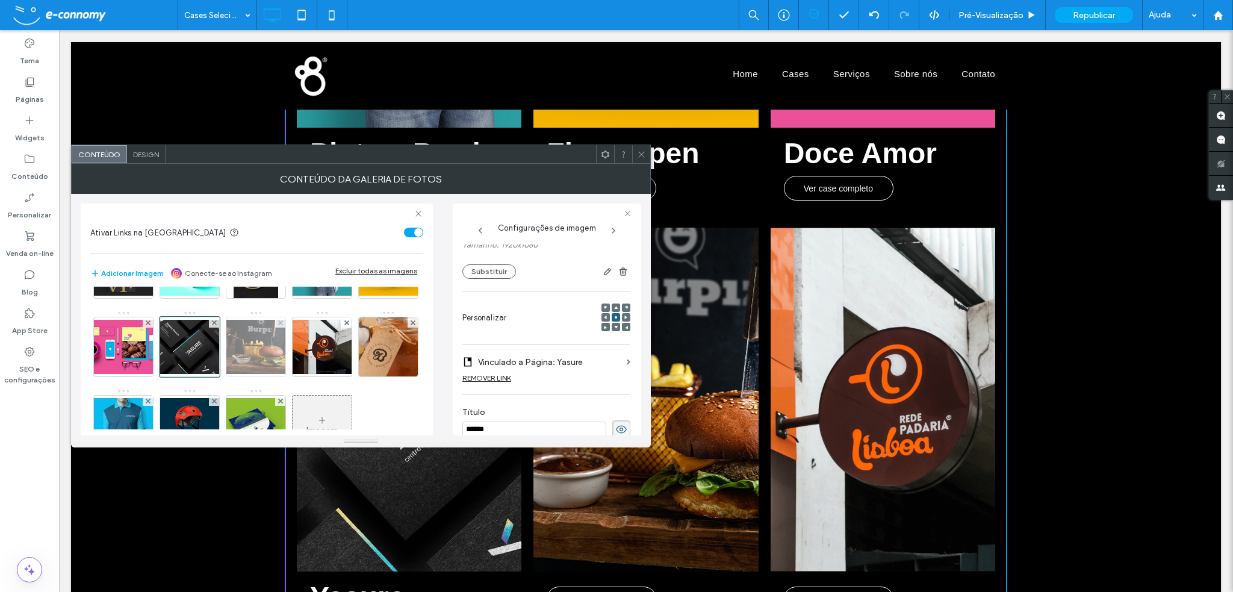
scroll to position [120, 0]
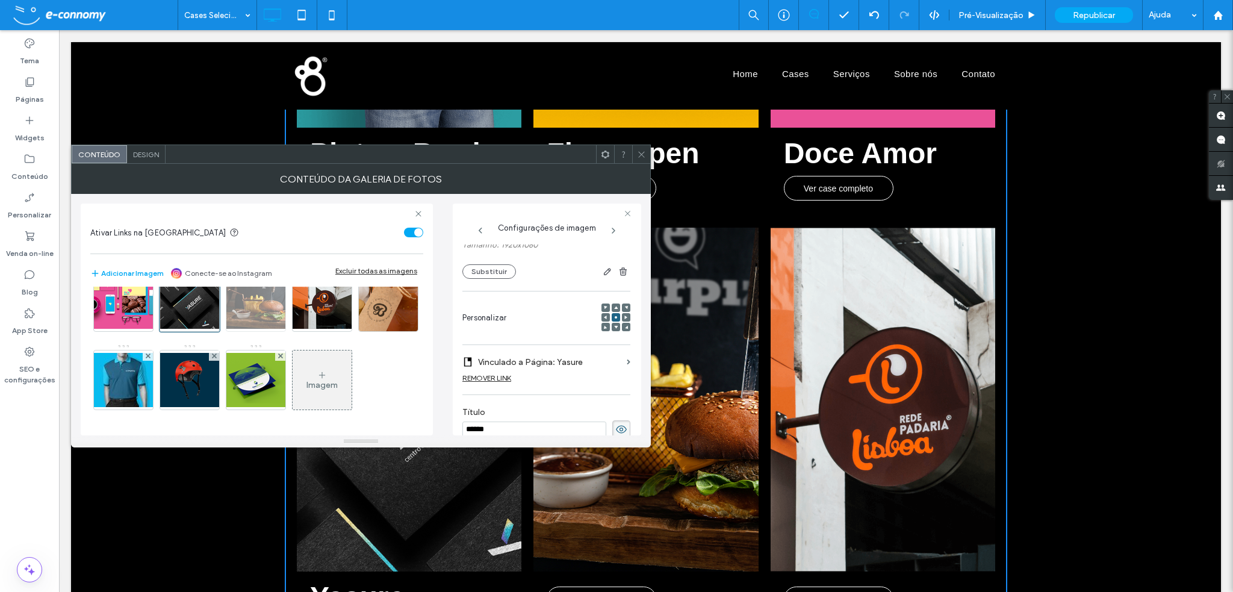
type input "******"
click at [304, 296] on img at bounding box center [256, 302] width 96 height 54
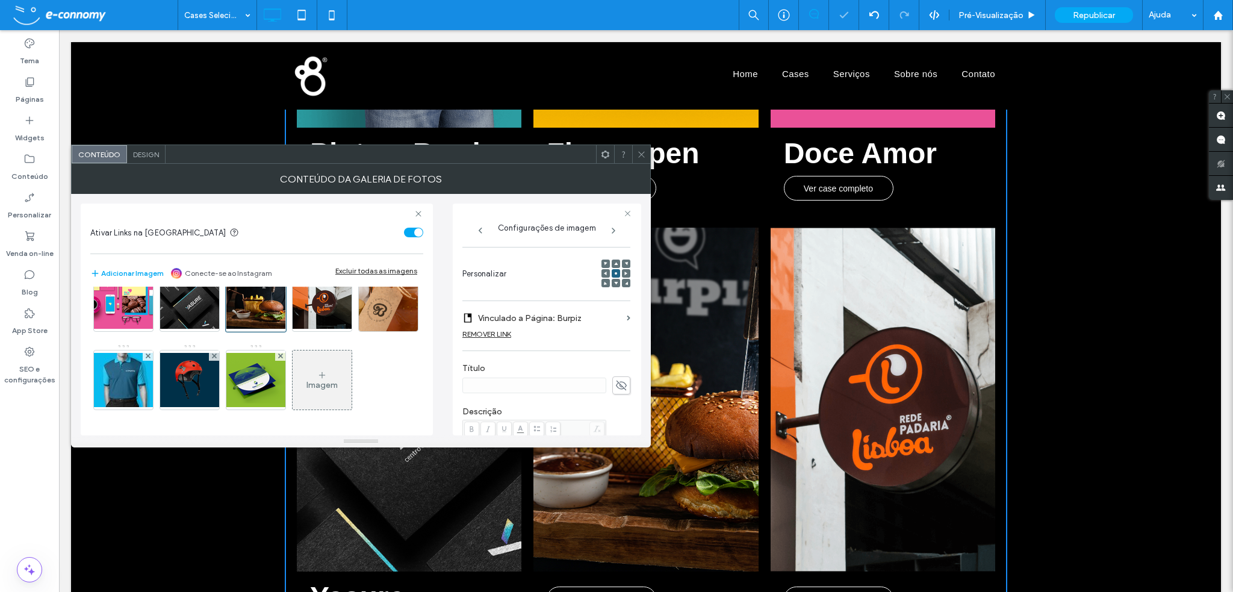
scroll to position [173, 0]
click at [617, 363] on use at bounding box center [621, 368] width 11 height 10
click at [536, 366] on input at bounding box center [534, 368] width 144 height 16
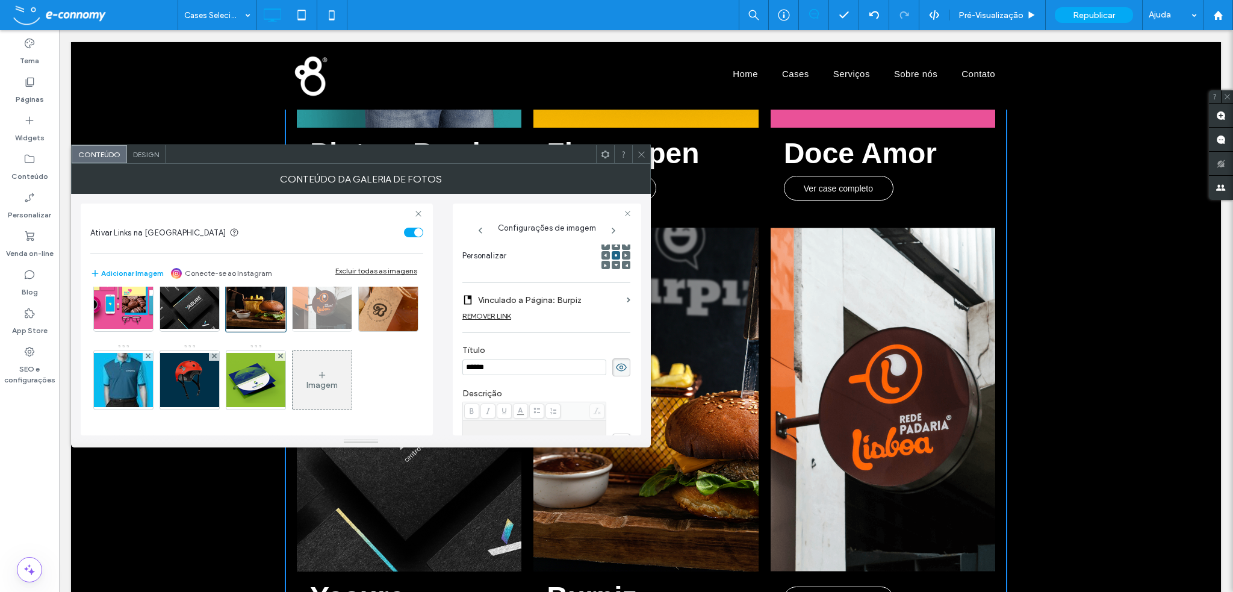
type input "******"
click at [274, 329] on img at bounding box center [322, 302] width 96 height 54
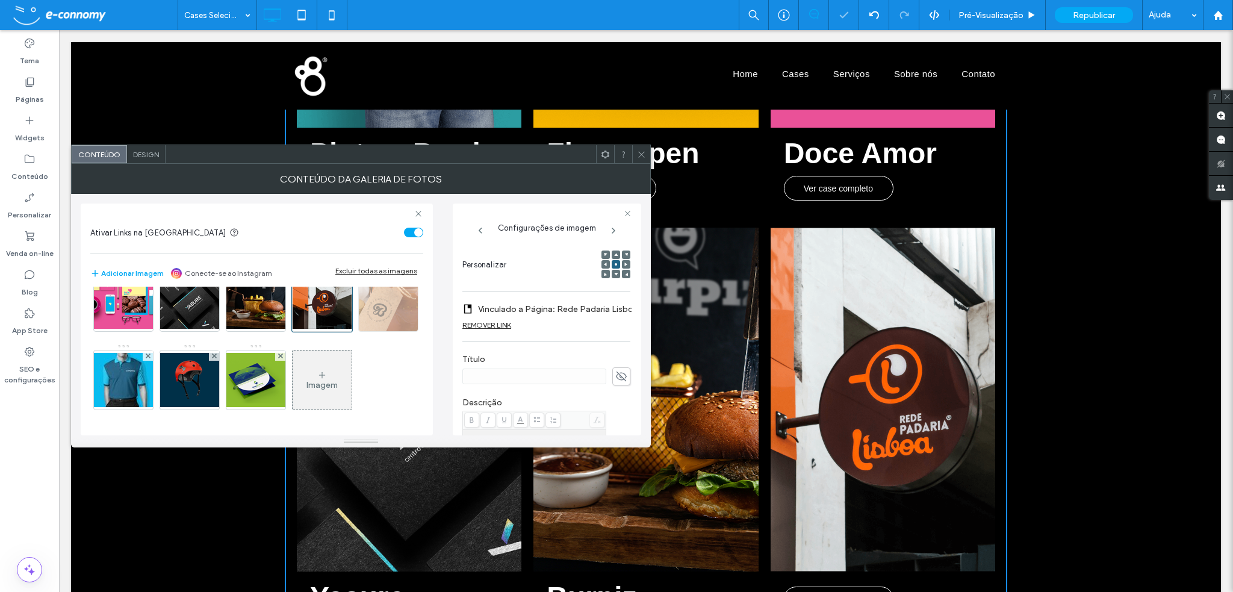
scroll to position [183, 0]
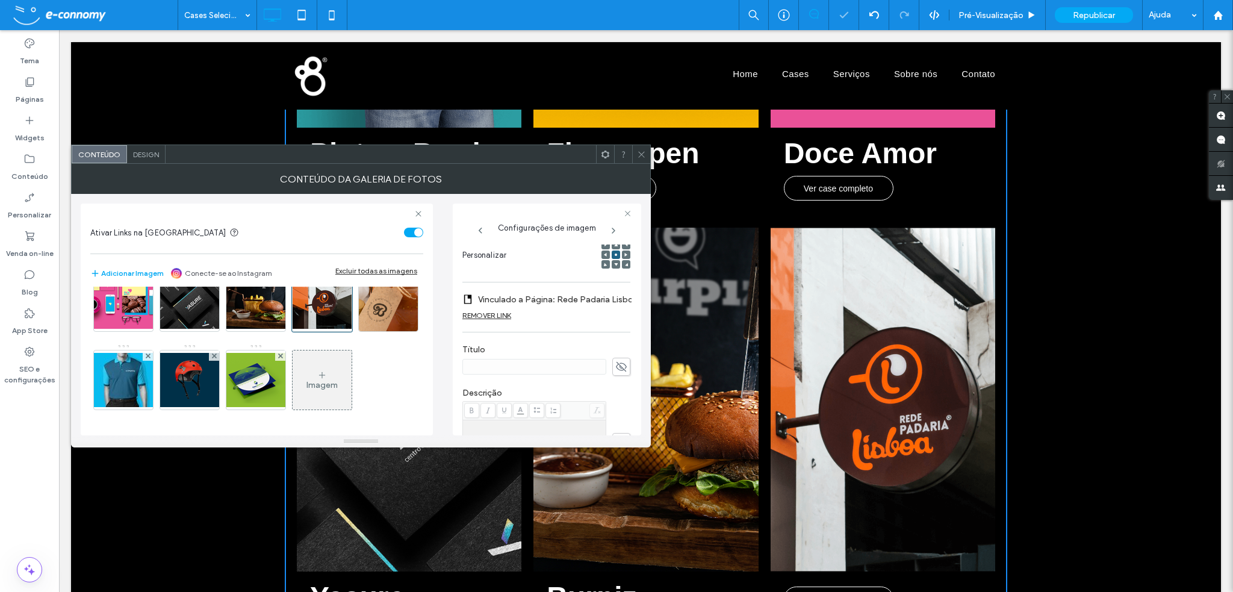
click at [618, 367] on icon at bounding box center [621, 366] width 12 height 13
click at [524, 369] on input at bounding box center [534, 367] width 144 height 16
type input "**********"
click at [356, 331] on img at bounding box center [388, 301] width 64 height 59
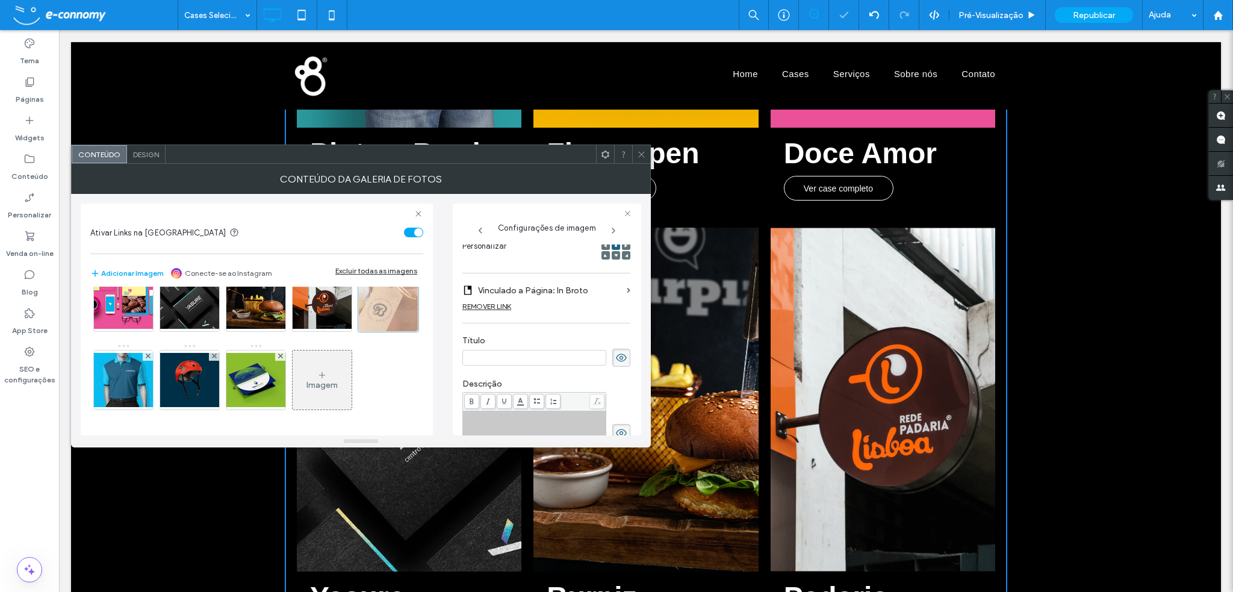
scroll to position [173, 0]
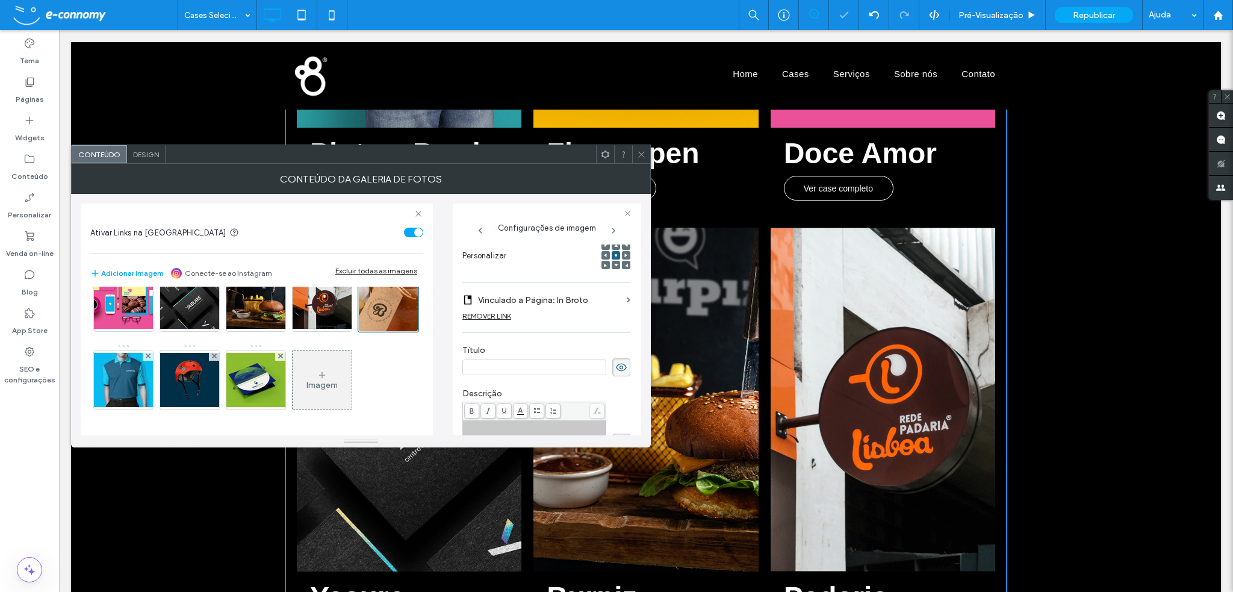
click at [538, 368] on input at bounding box center [534, 368] width 144 height 16
type input "*******"
click at [172, 368] on img at bounding box center [123, 380] width 96 height 54
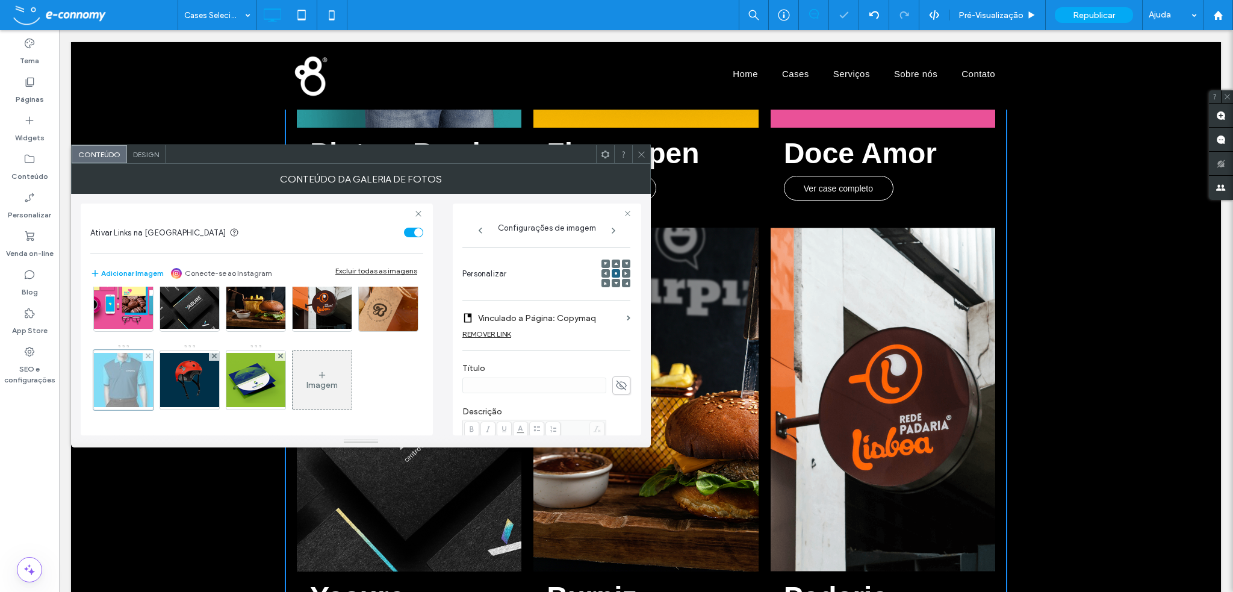
scroll to position [193, 0]
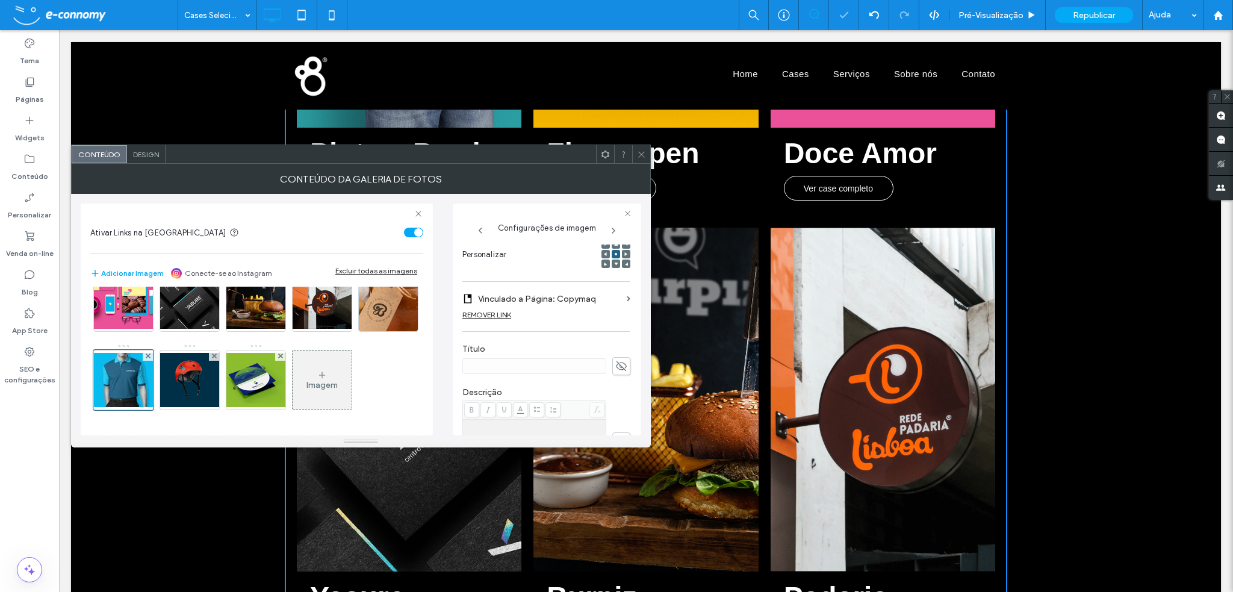
click at [615, 366] on icon at bounding box center [621, 366] width 12 height 13
click at [508, 370] on input at bounding box center [534, 366] width 144 height 16
type input "*******"
click at [238, 367] on img at bounding box center [190, 380] width 96 height 54
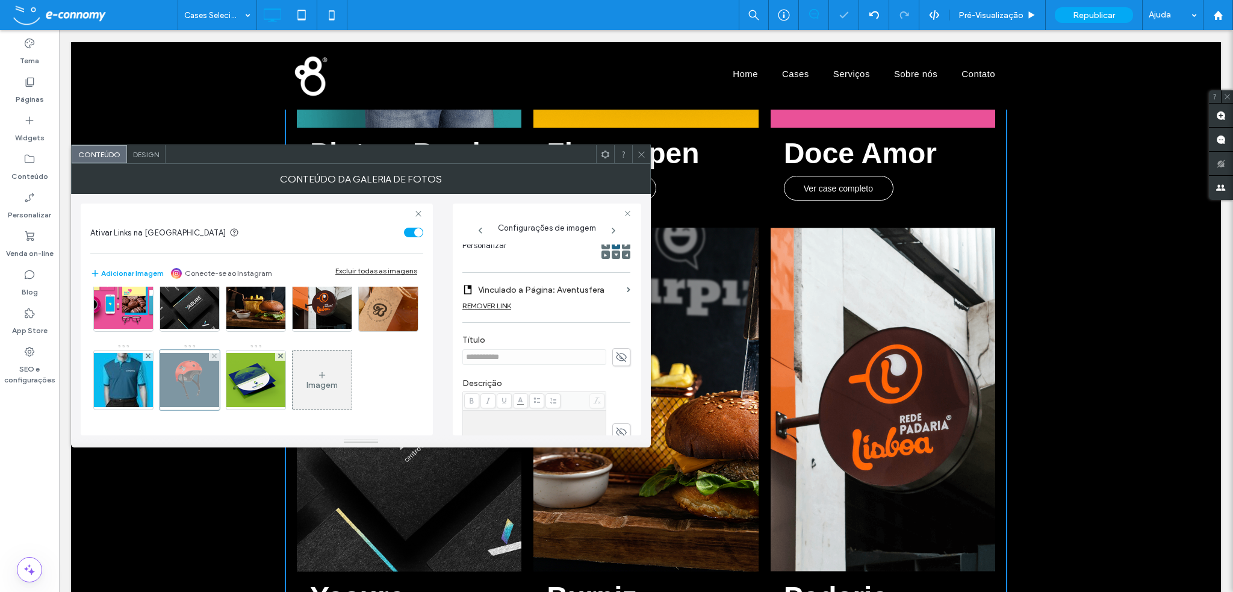
scroll to position [183, 0]
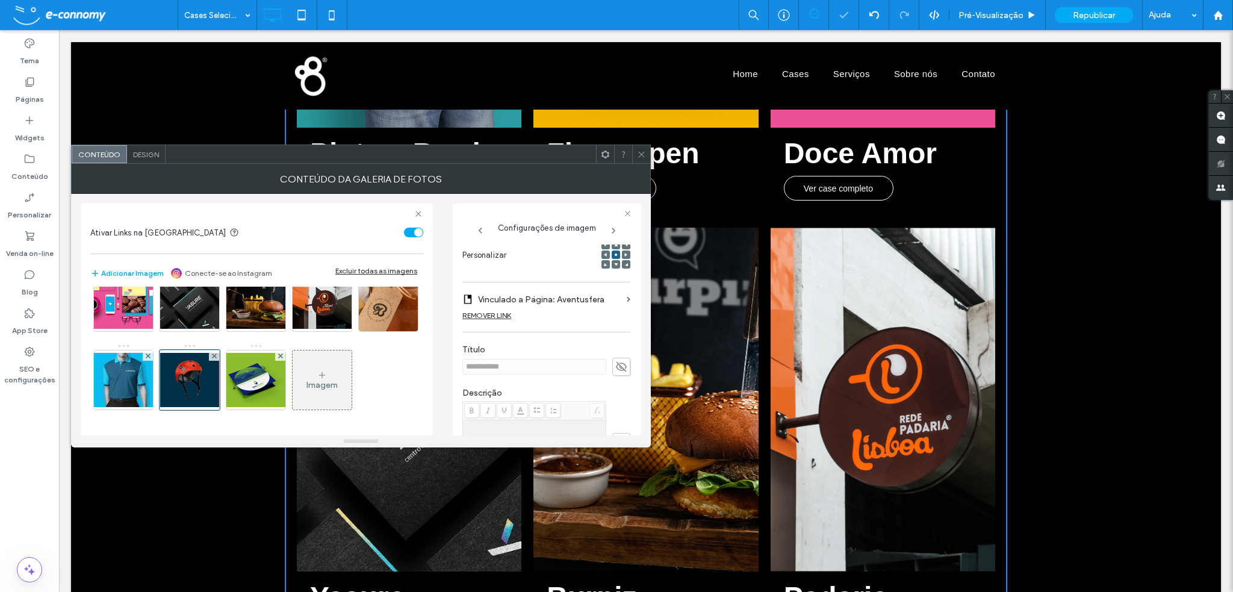
click at [621, 366] on span at bounding box center [621, 367] width 18 height 18
click at [208, 380] on img at bounding box center [256, 380] width 96 height 54
drag, startPoint x: 613, startPoint y: 366, endPoint x: 591, endPoint y: 366, distance: 21.7
click at [615, 366] on icon at bounding box center [621, 366] width 12 height 13
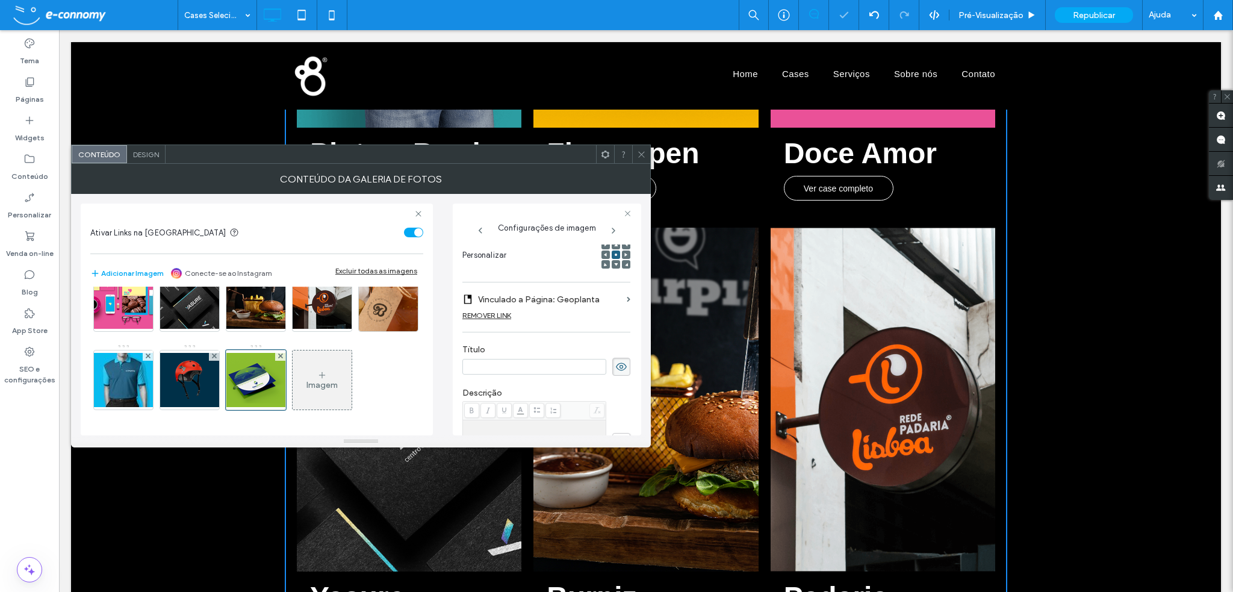
click at [499, 366] on input at bounding box center [534, 367] width 144 height 16
type input "*********"
click at [642, 154] on icon at bounding box center [641, 154] width 9 height 9
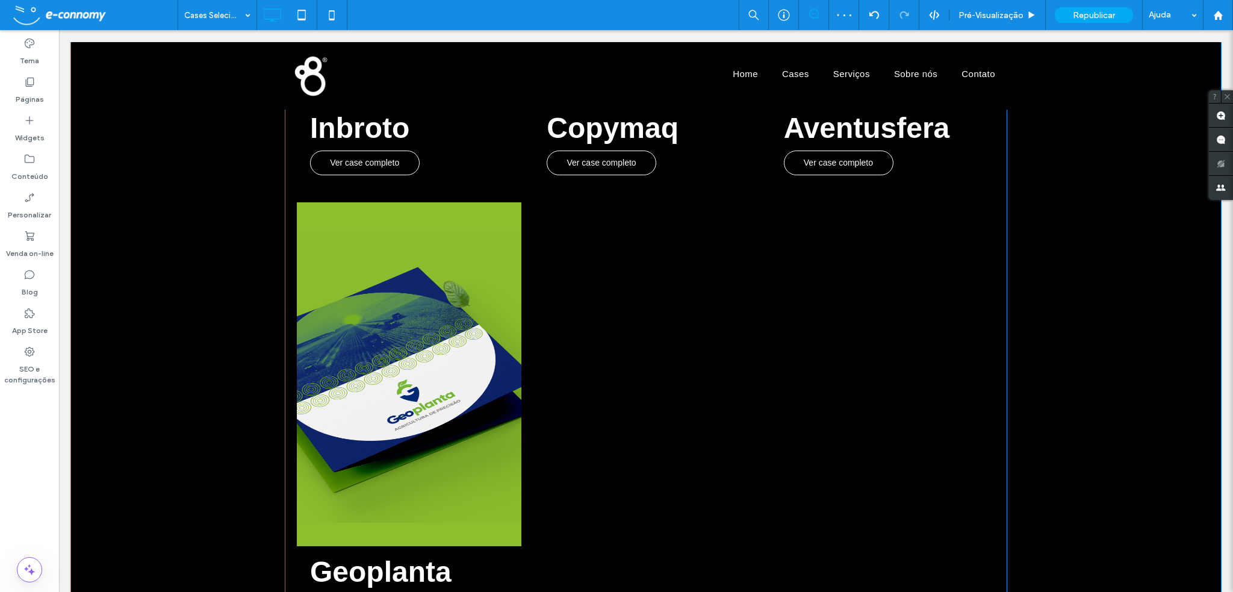
scroll to position [1746, 0]
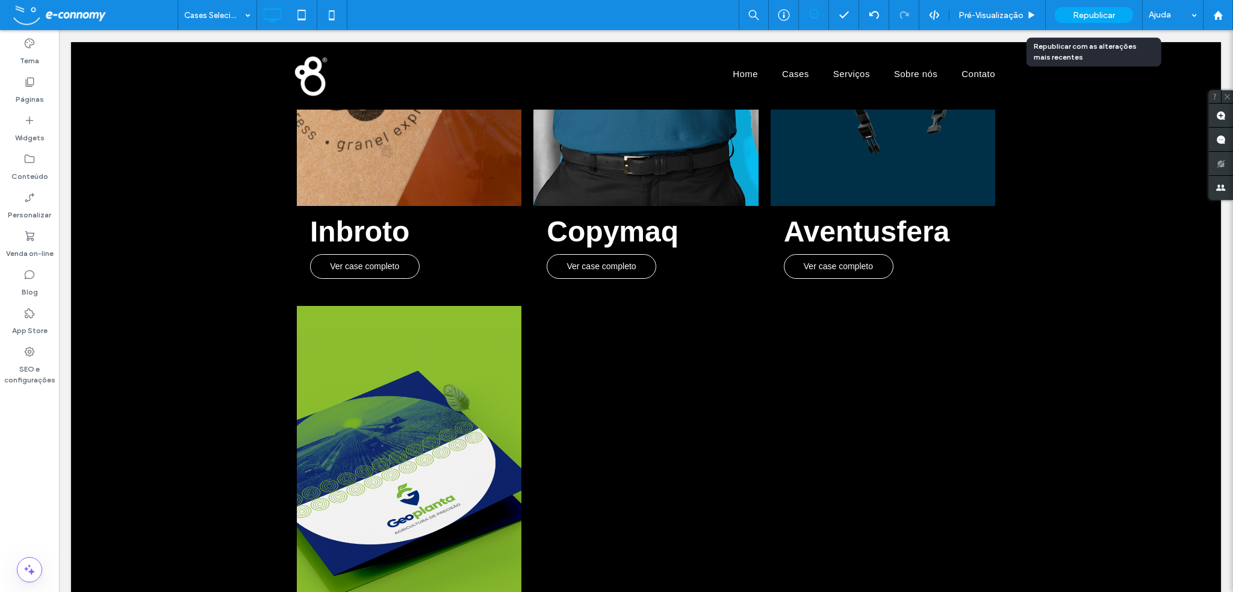
click at [1093, 16] on span "Republicar" at bounding box center [1094, 15] width 42 height 10
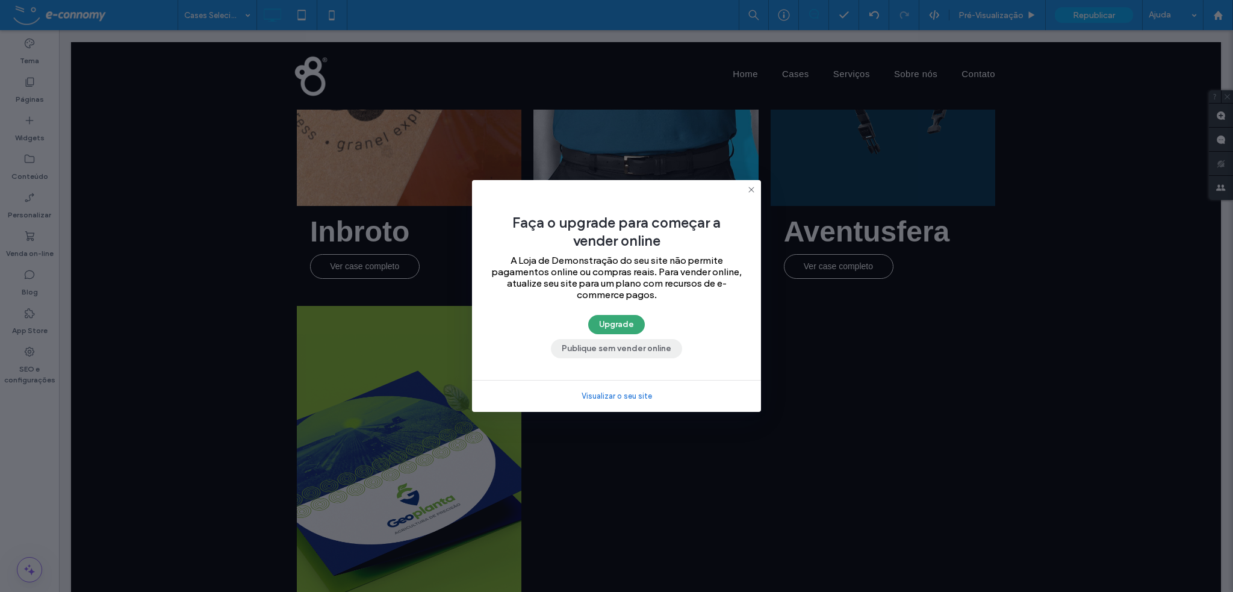
click at [654, 346] on button "Publique sem vender online" at bounding box center [616, 348] width 131 height 19
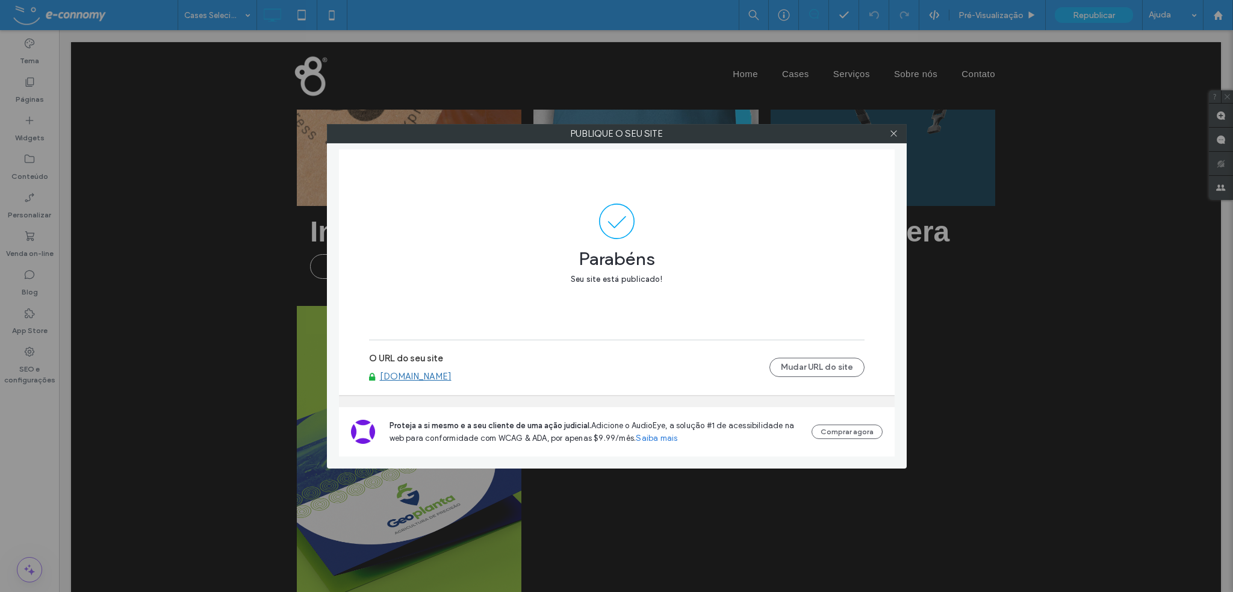
click at [426, 375] on link "[DOMAIN_NAME]" at bounding box center [416, 376] width 72 height 11
click at [894, 132] on use at bounding box center [894, 134] width 6 height 6
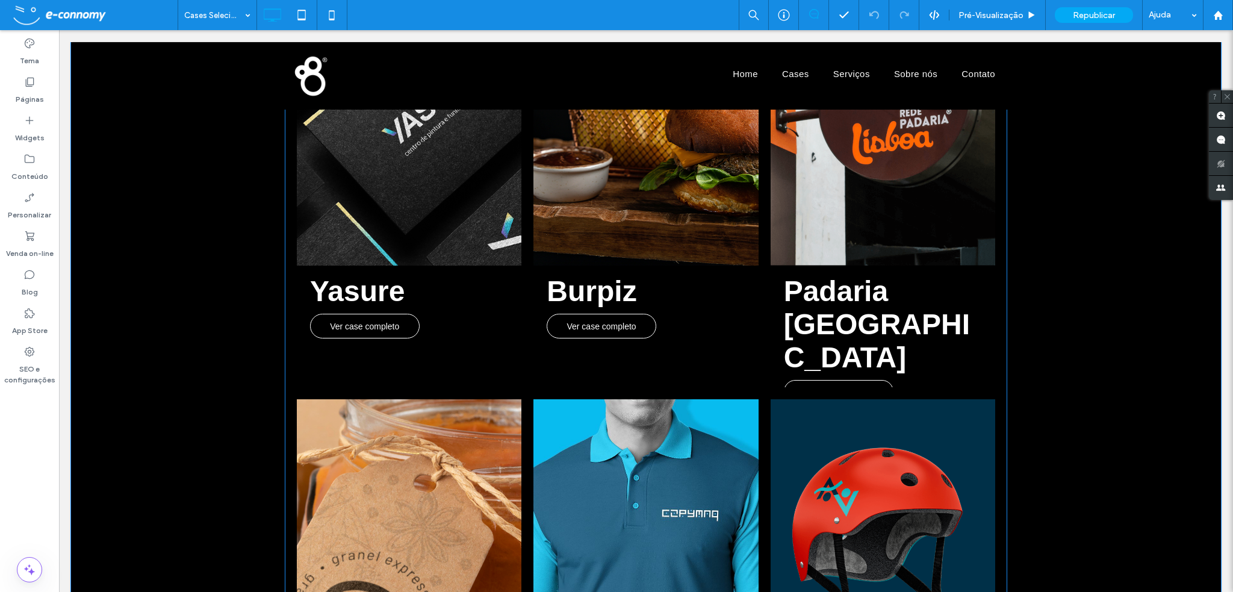
scroll to position [1204, 0]
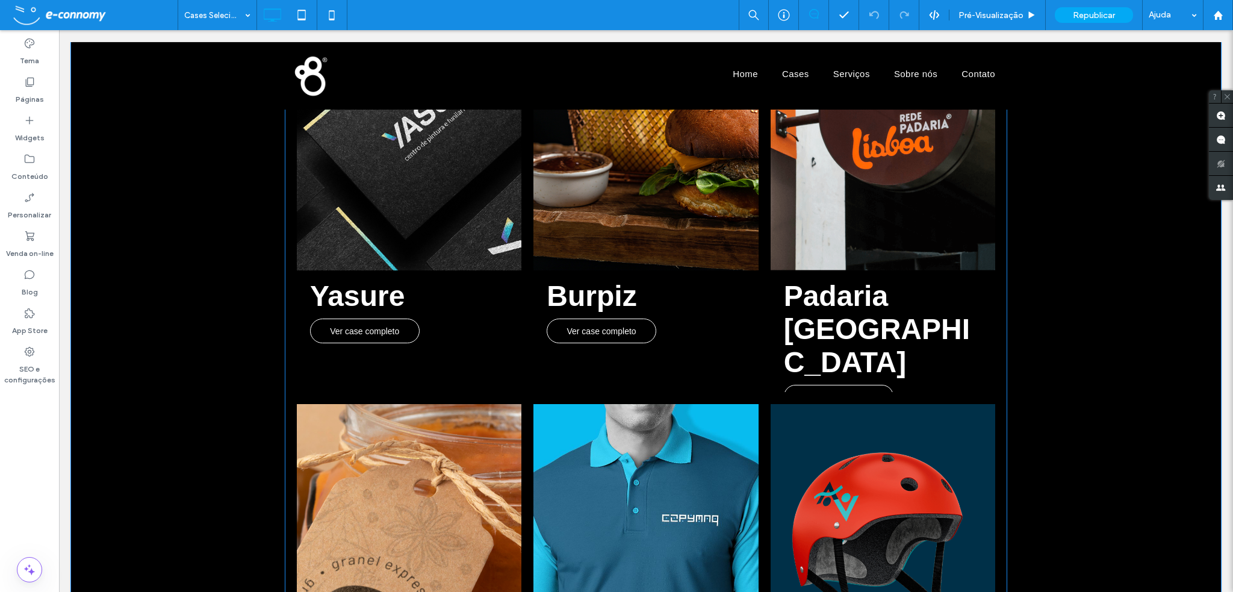
click at [771, 204] on link at bounding box center [883, 99] width 225 height 344
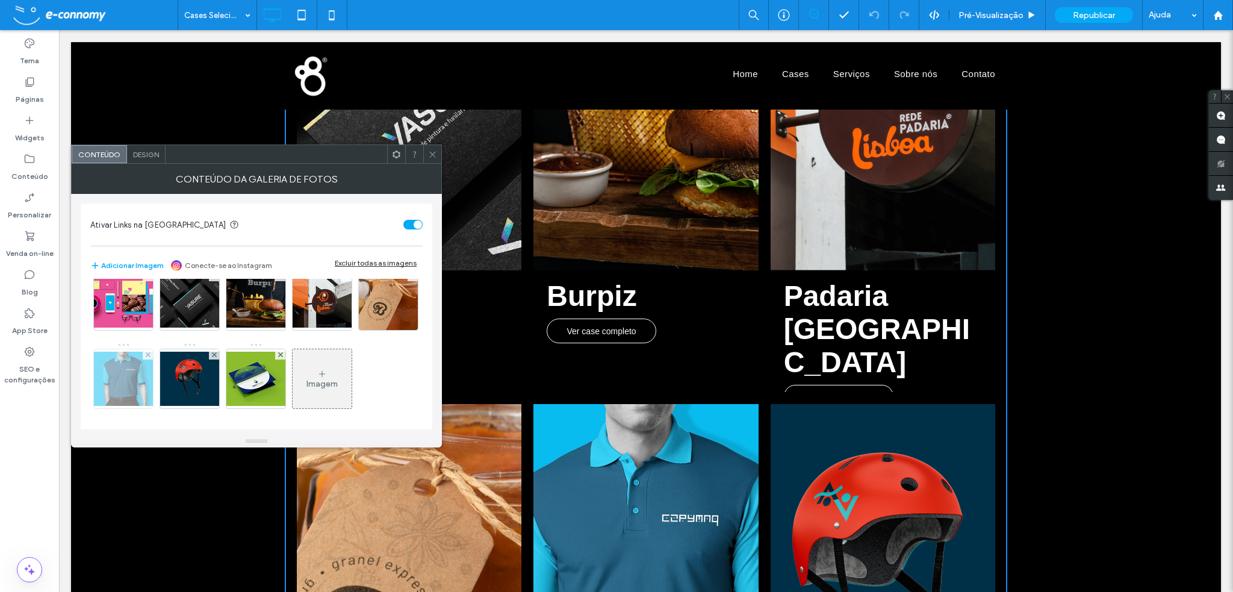
scroll to position [120, 0]
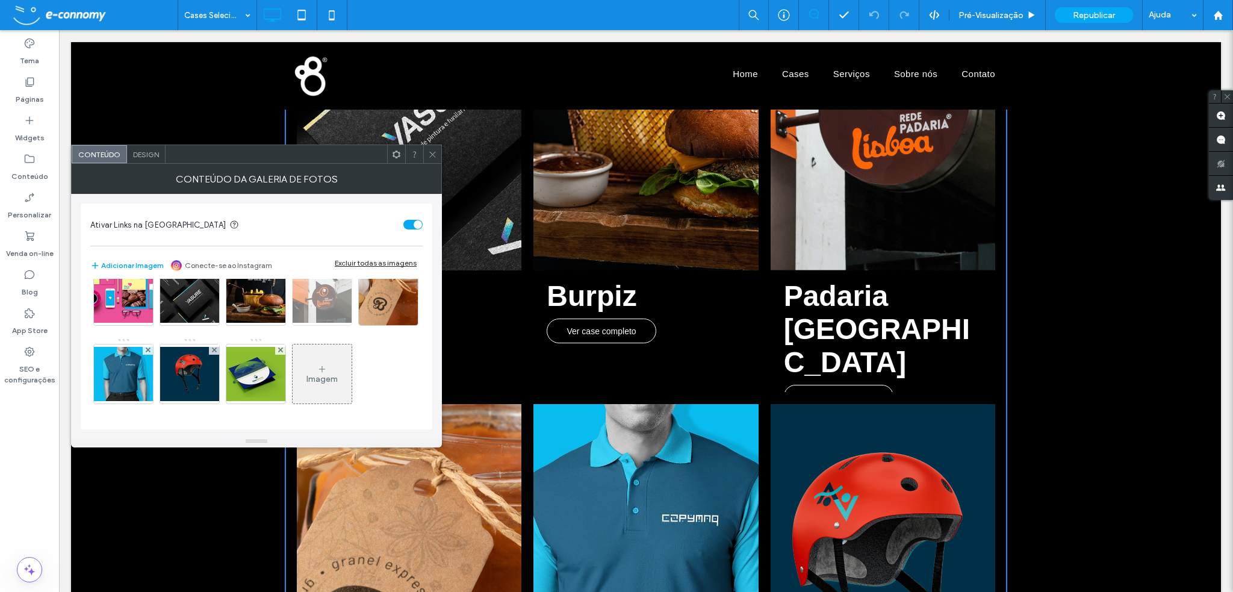
click at [274, 323] on img at bounding box center [322, 296] width 96 height 54
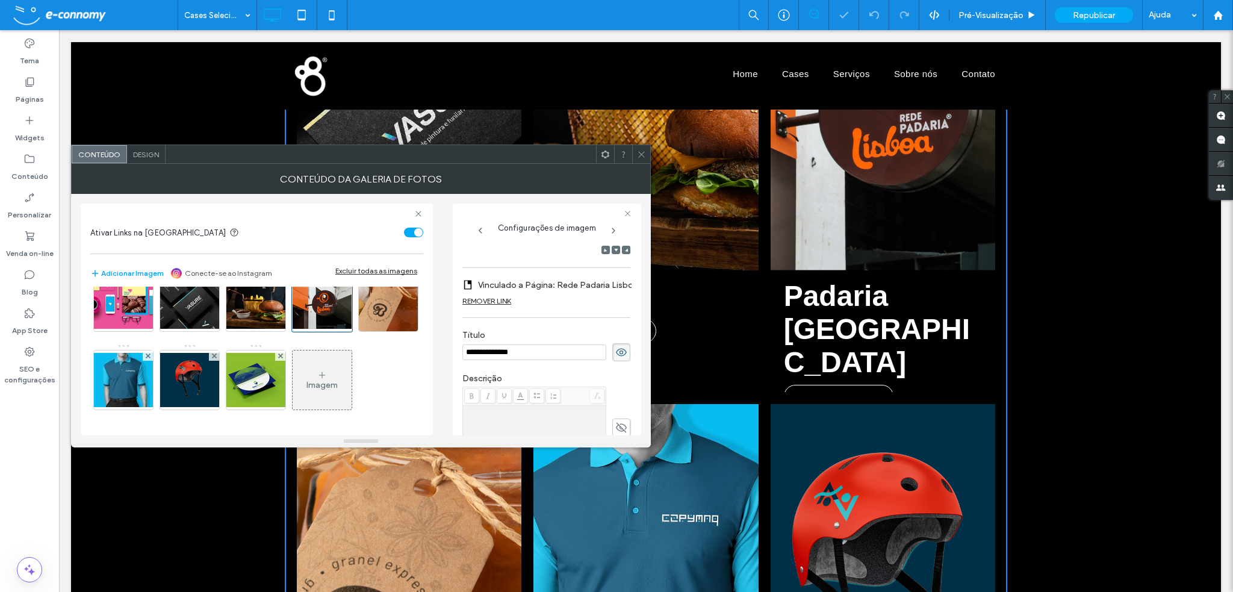
scroll to position [0, 0]
drag, startPoint x: 493, startPoint y: 355, endPoint x: 458, endPoint y: 356, distance: 34.9
click at [458, 356] on div "**********" at bounding box center [547, 320] width 188 height 232
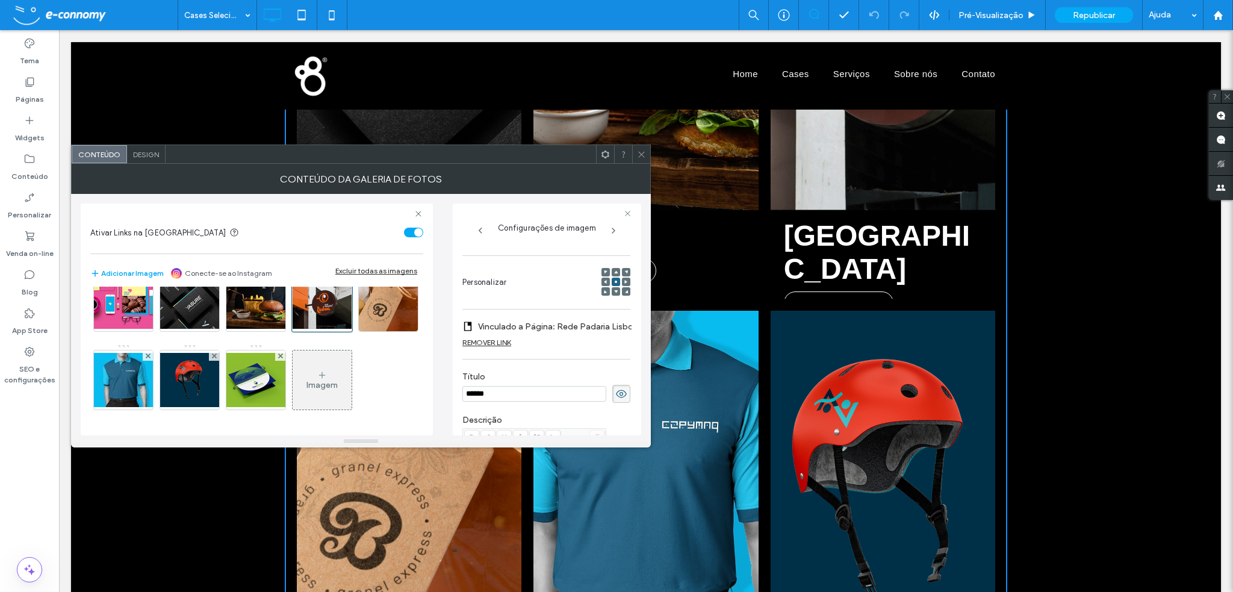
scroll to position [137, 0]
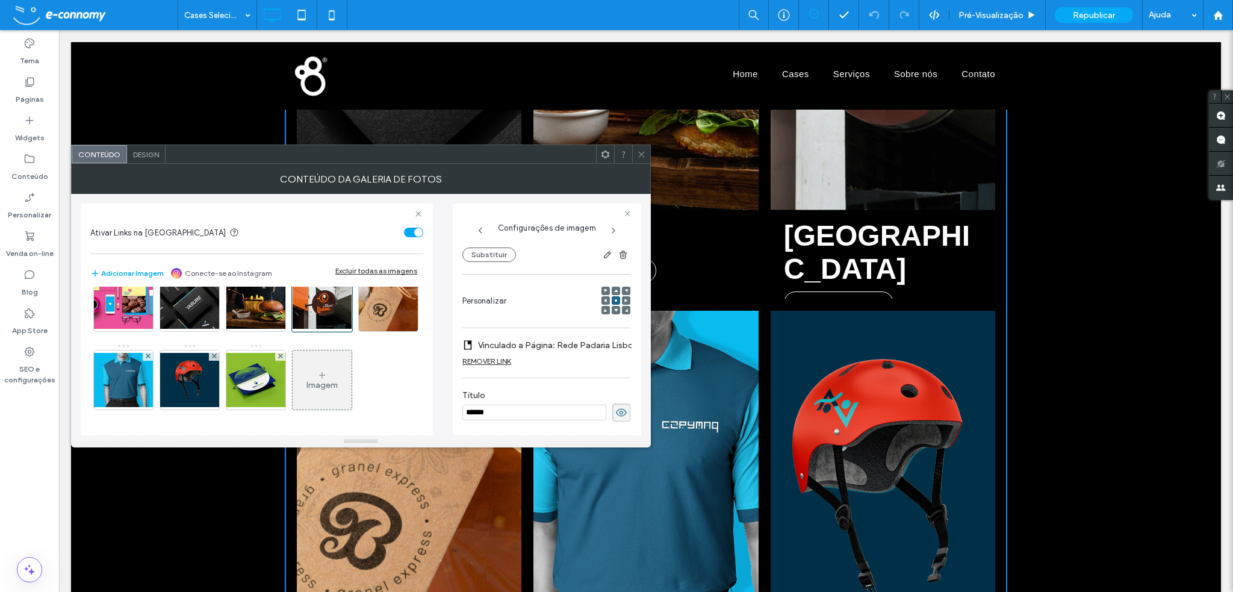
type input "******"
click at [614, 290] on icon at bounding box center [616, 291] width 4 height 4
click at [615, 300] on use at bounding box center [616, 300] width 2 height 2
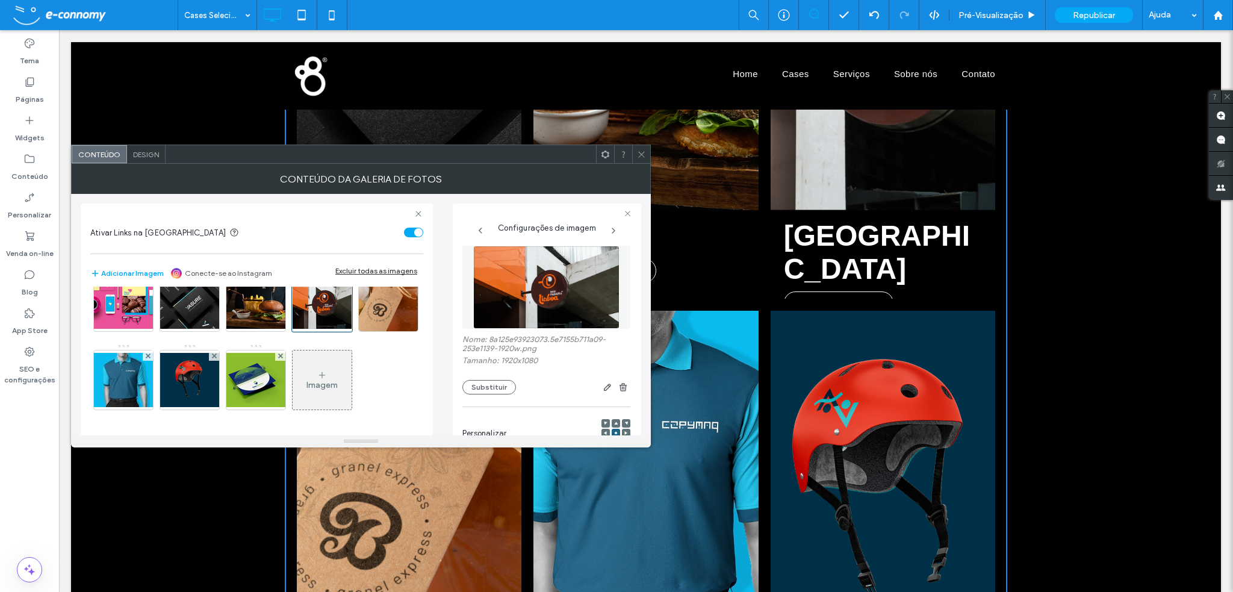
scroll to position [0, 0]
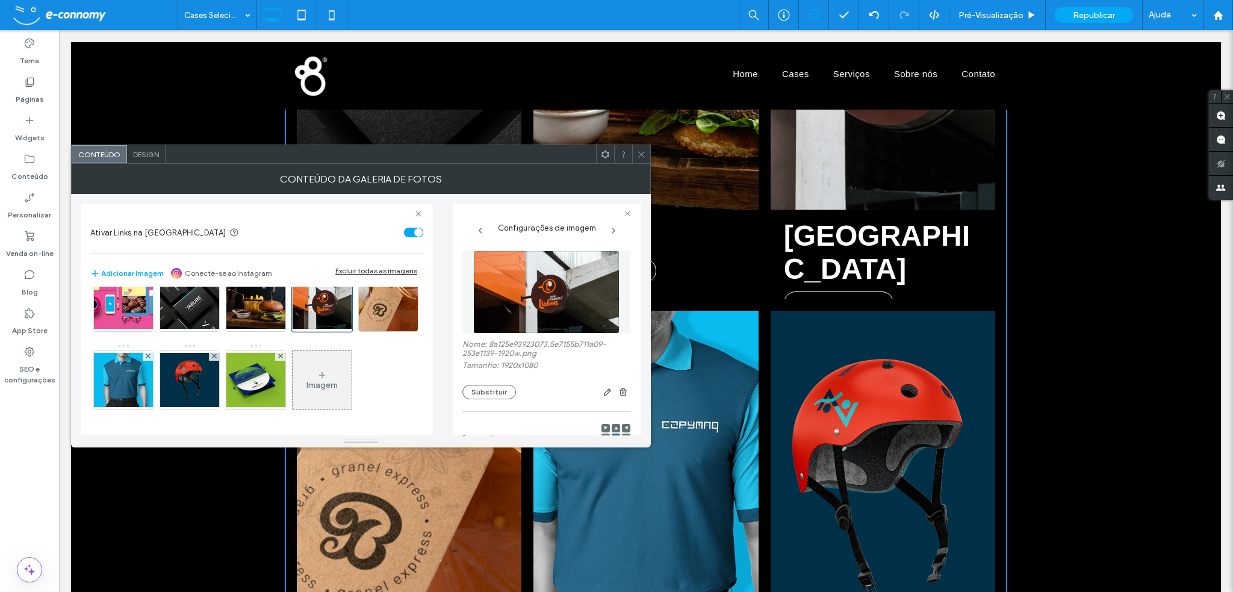
click at [640, 151] on icon at bounding box center [641, 154] width 9 height 9
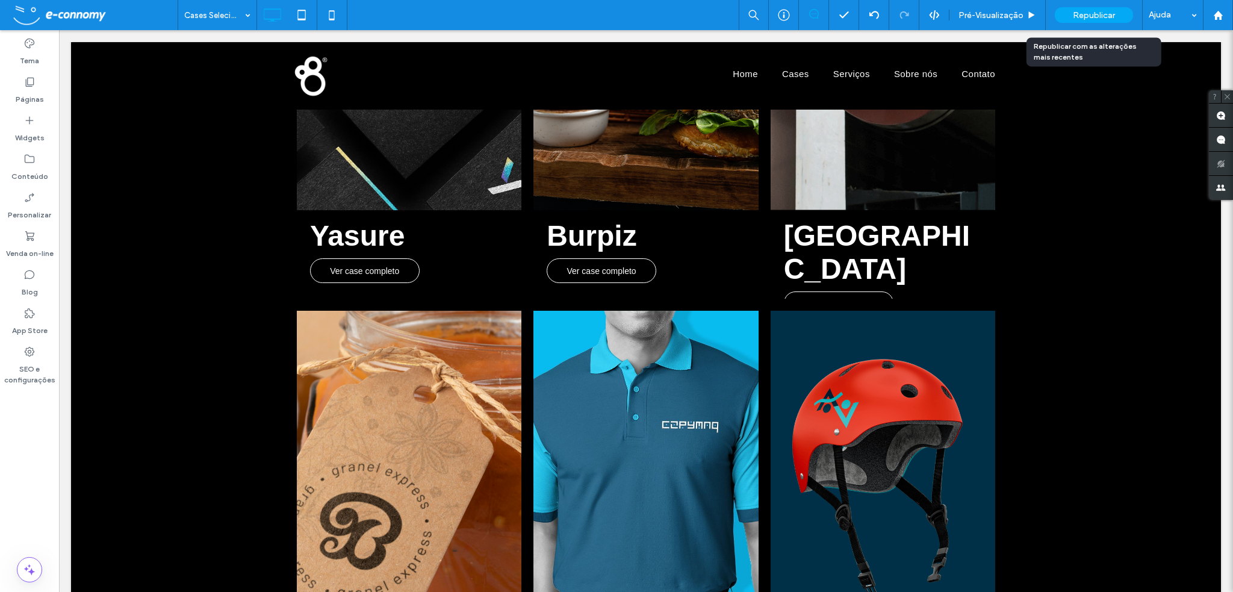
click at [1077, 16] on span "Republicar" at bounding box center [1094, 15] width 42 height 10
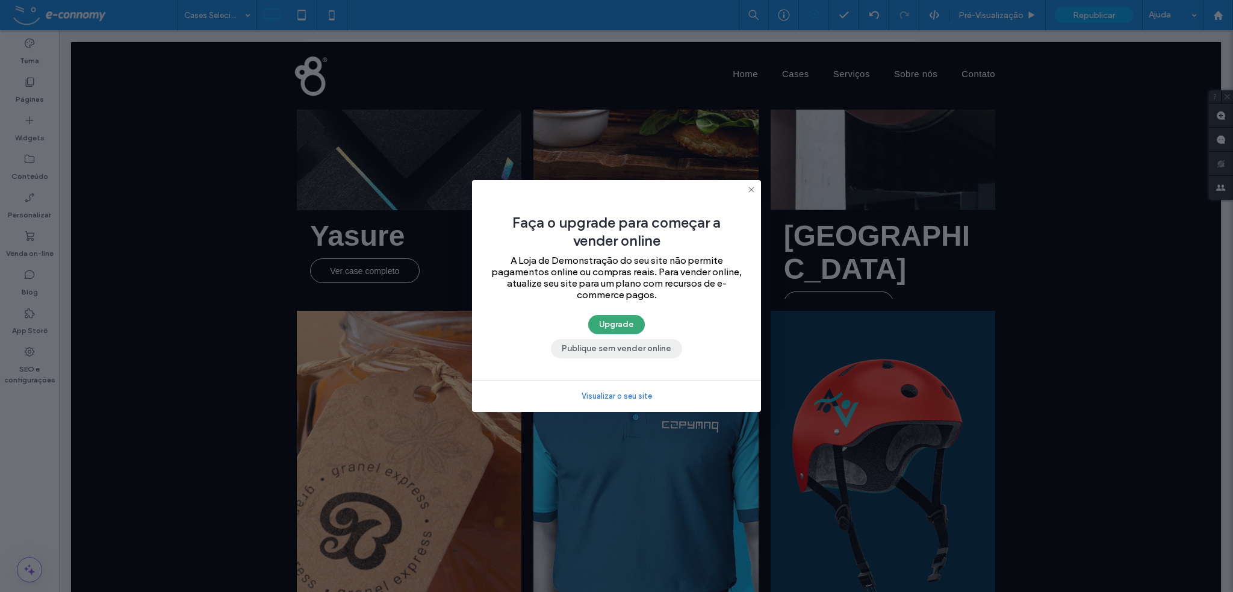
click at [638, 346] on button "Publique sem vender online" at bounding box center [616, 348] width 131 height 19
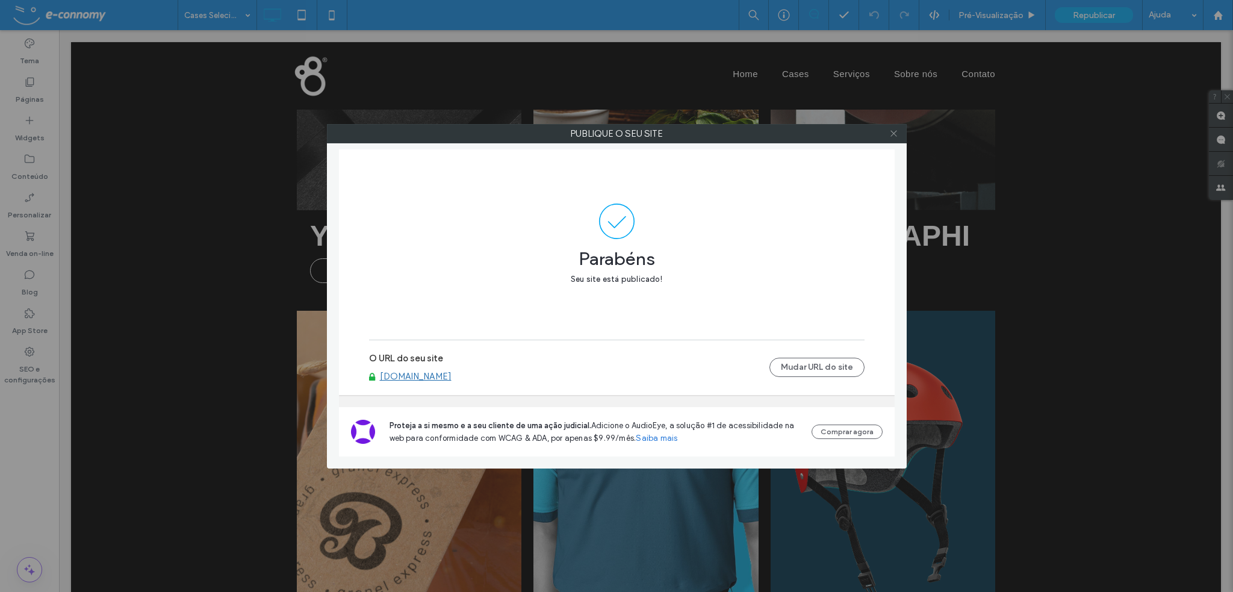
click at [894, 132] on use at bounding box center [894, 134] width 6 height 6
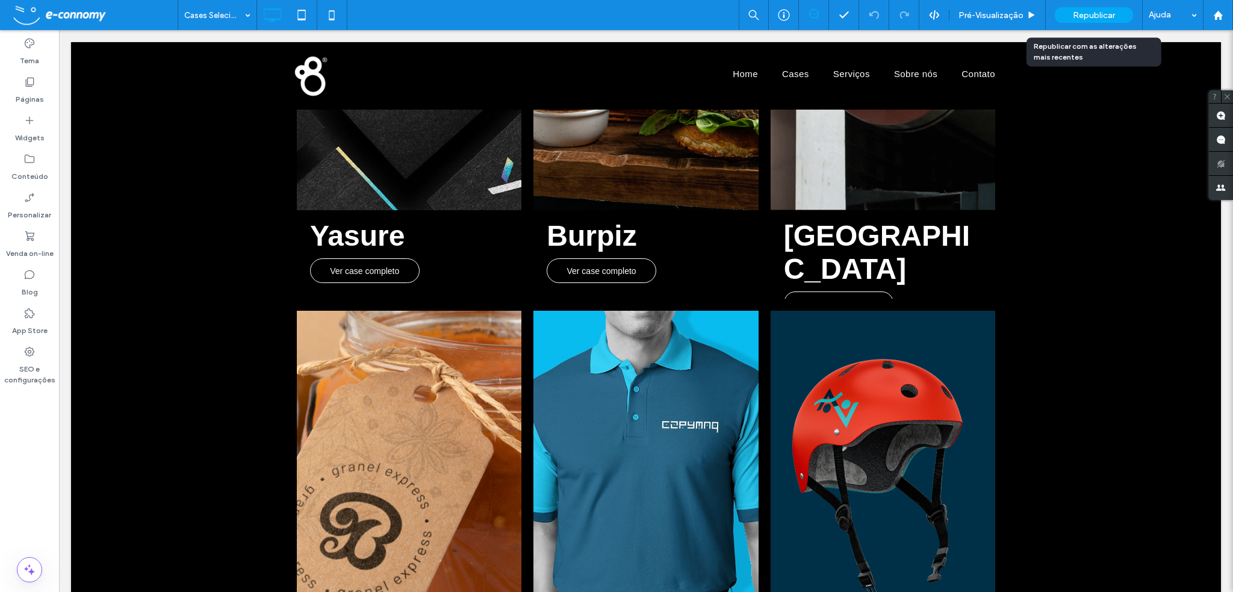
click at [1088, 16] on span "Republicar" at bounding box center [1094, 15] width 42 height 10
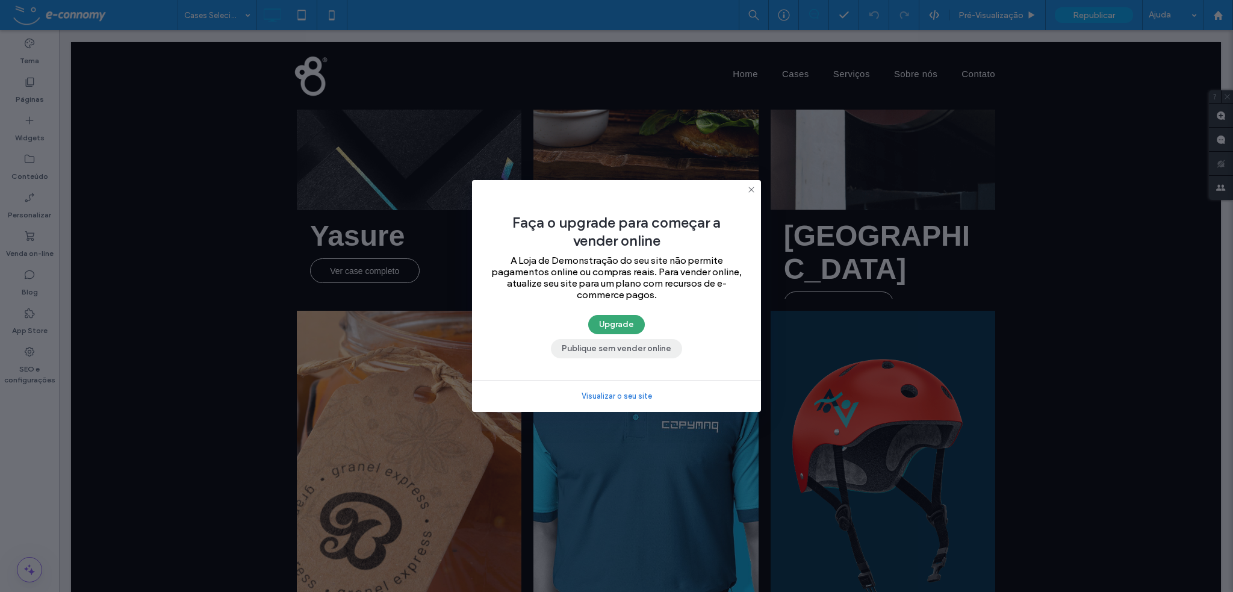
click at [629, 350] on button "Publique sem vender online" at bounding box center [616, 348] width 131 height 19
